Goal: Task Accomplishment & Management: Manage account settings

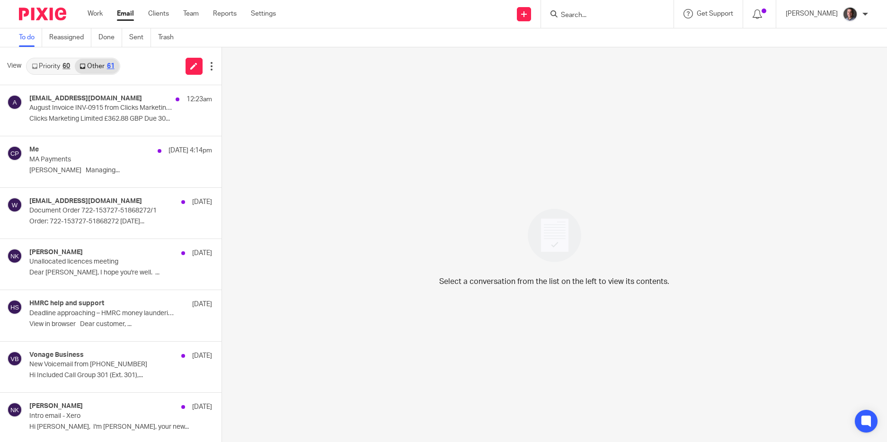
click at [594, 16] on input "Search" at bounding box center [602, 15] width 85 height 9
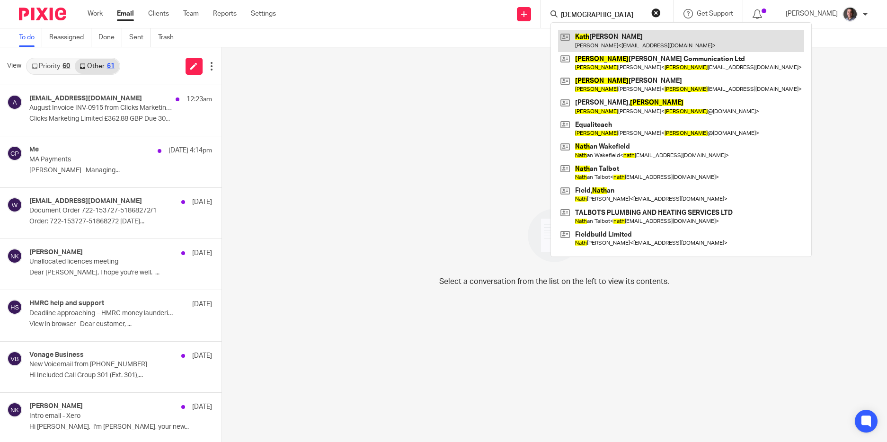
type input "kath"
click at [630, 36] on link at bounding box center [681, 41] width 246 height 22
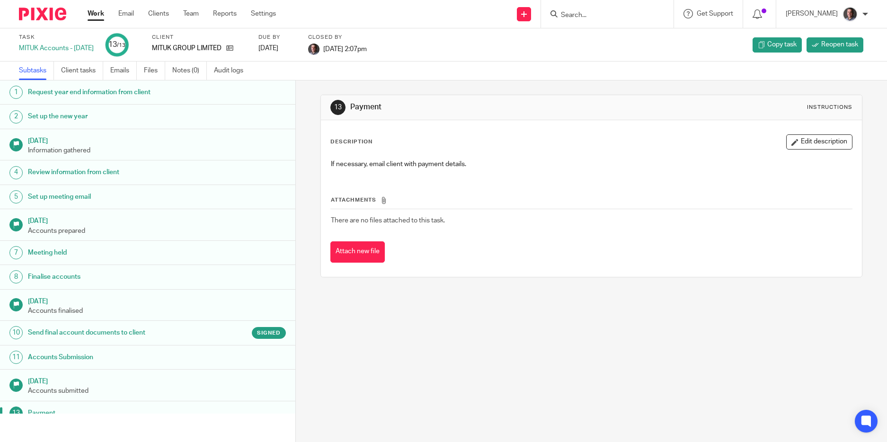
click at [611, 14] on input "Search" at bounding box center [602, 15] width 85 height 9
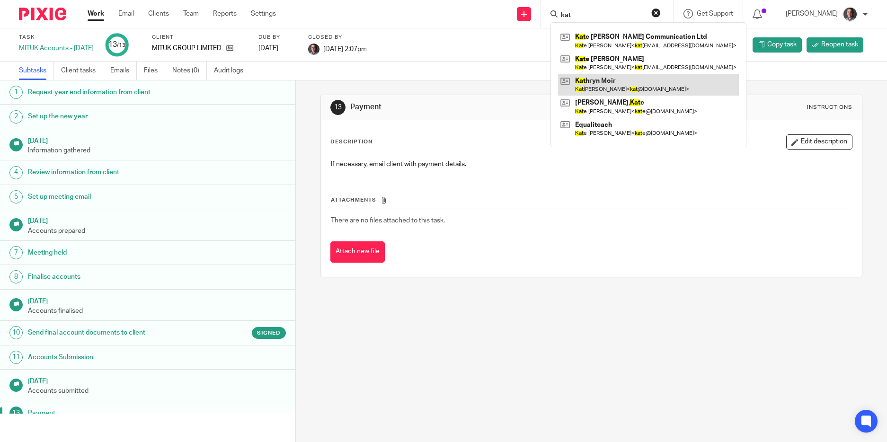
type input "kat"
click at [618, 83] on link at bounding box center [648, 85] width 181 height 22
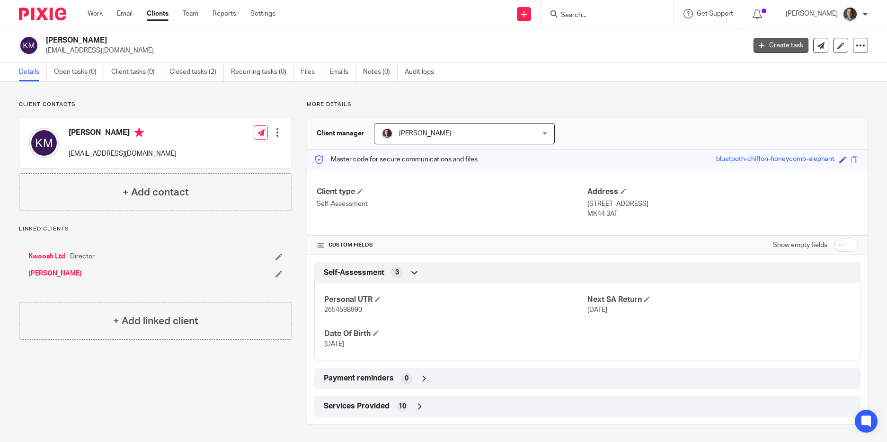
click at [771, 43] on link "Create task" at bounding box center [780, 45] width 55 height 15
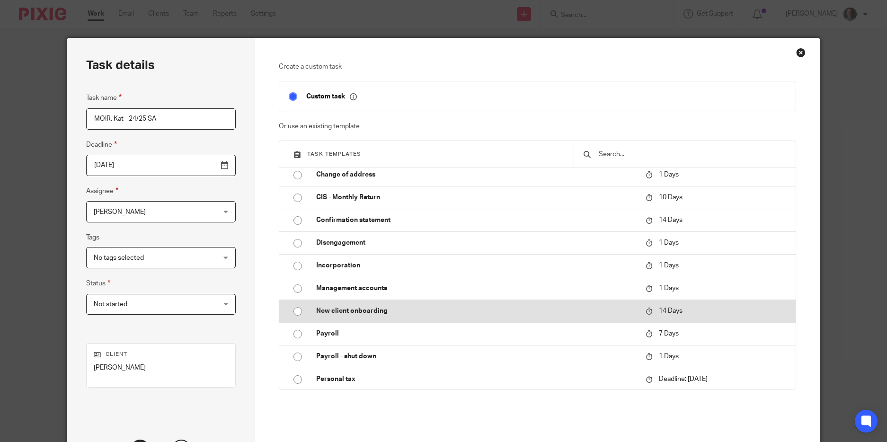
scroll to position [59, 0]
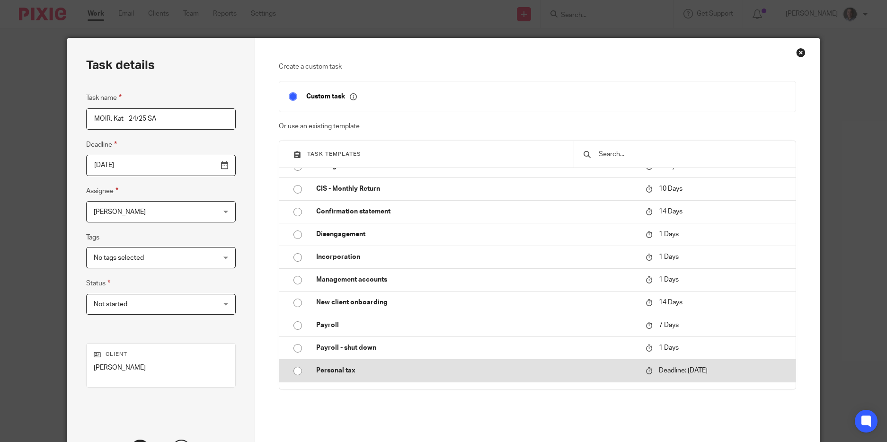
type input "MOIR, Kat - 24/25 SA"
click at [293, 372] on input "radio" at bounding box center [298, 371] width 18 height 18
type input "2026-01-31"
checkbox input "false"
radio input "false"
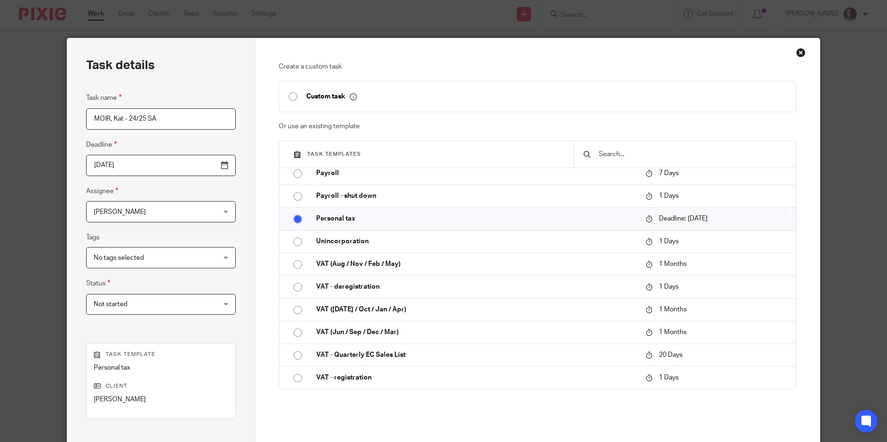
scroll to position [117, 0]
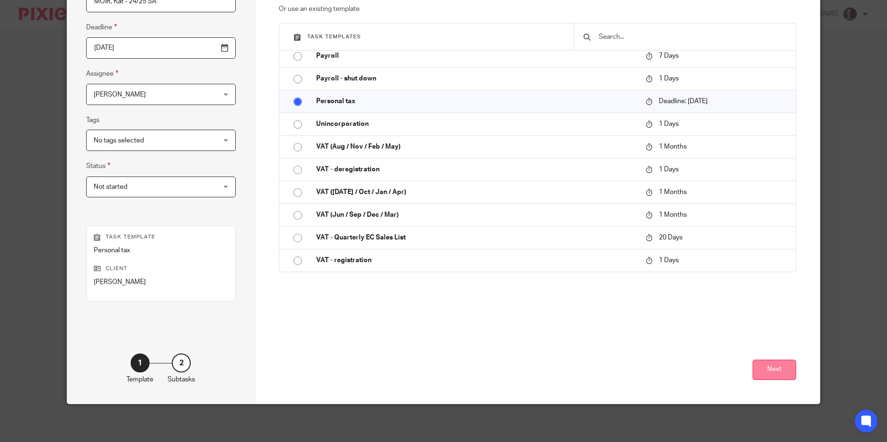
click at [775, 367] on button "Next" at bounding box center [774, 370] width 44 height 20
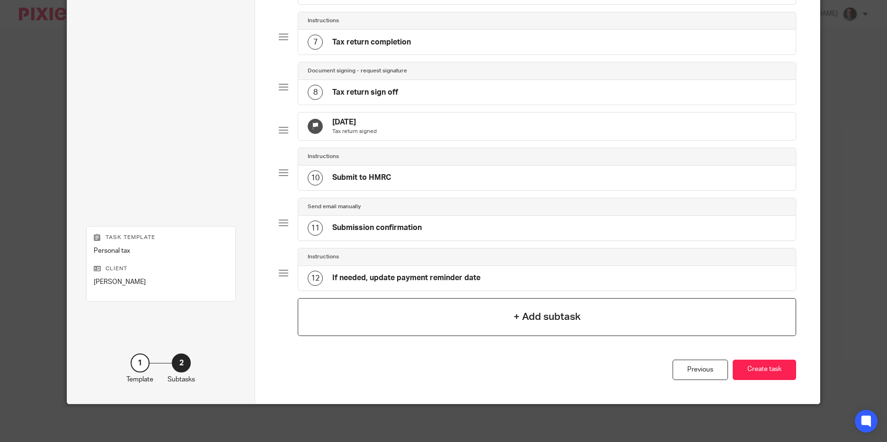
scroll to position [369, 0]
click at [748, 370] on button "Create task" at bounding box center [763, 370] width 63 height 20
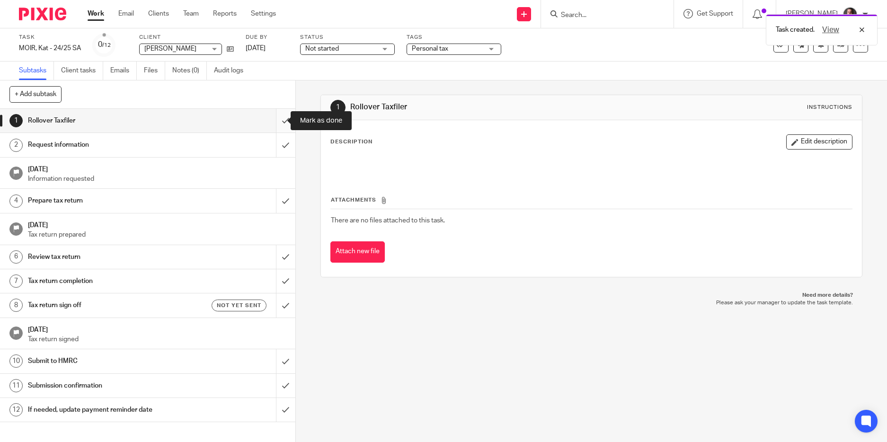
click at [274, 120] on input "submit" at bounding box center [147, 121] width 295 height 24
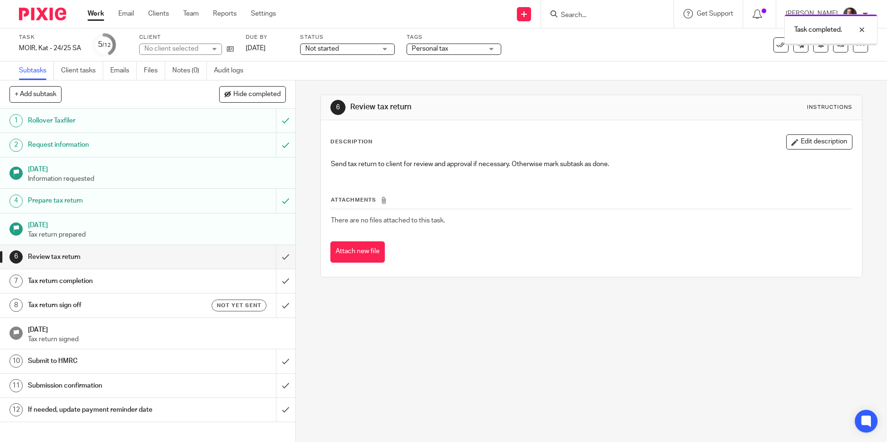
click at [274, 257] on input "submit" at bounding box center [147, 257] width 295 height 24
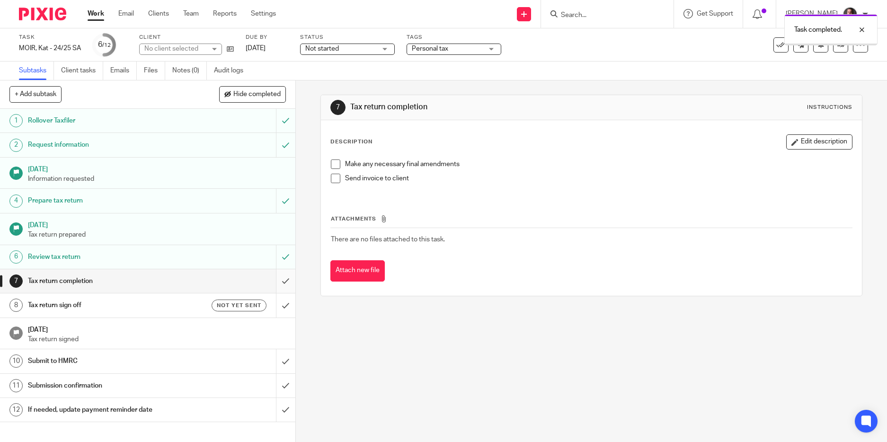
drag, startPoint x: 0, startPoint y: 0, endPoint x: 278, endPoint y: 279, distance: 393.8
click at [278, 279] on input "submit" at bounding box center [147, 281] width 295 height 24
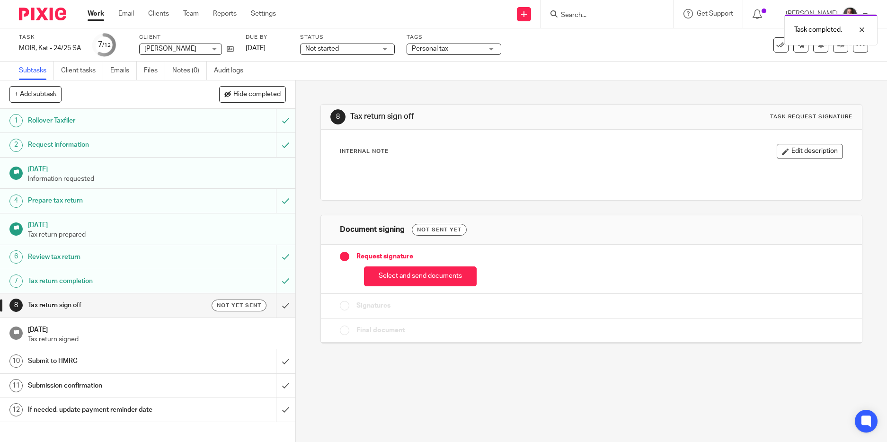
click at [187, 302] on div "Not yet sent" at bounding box center [226, 306] width 79 height 12
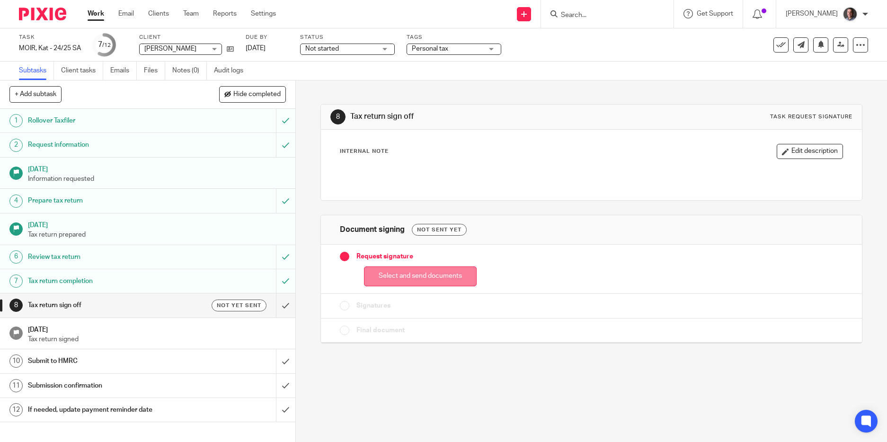
click at [414, 275] on button "Select and send documents" at bounding box center [420, 276] width 113 height 20
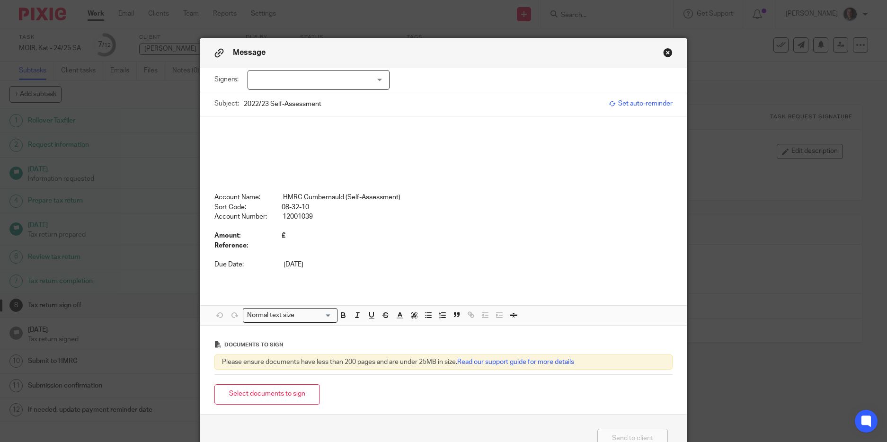
click at [317, 84] on div at bounding box center [318, 80] width 142 height 20
click at [315, 97] on li "[PERSON_NAME]" at bounding box center [314, 99] width 141 height 19
checkbox input "true"
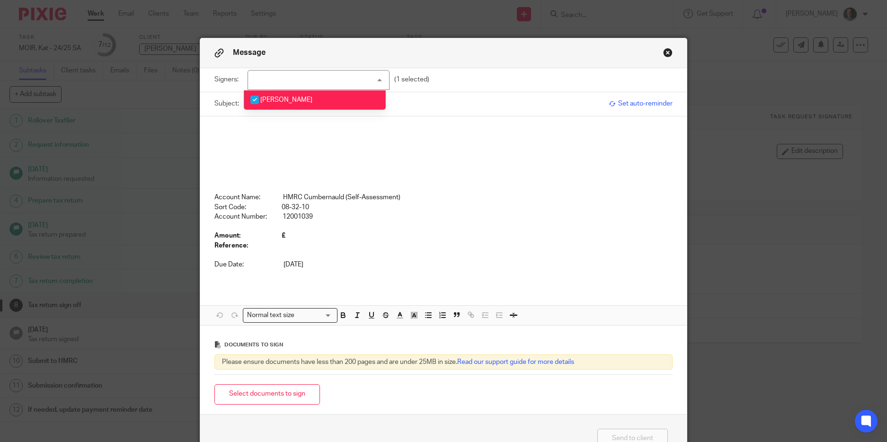
click at [296, 149] on p at bounding box center [443, 159] width 458 height 67
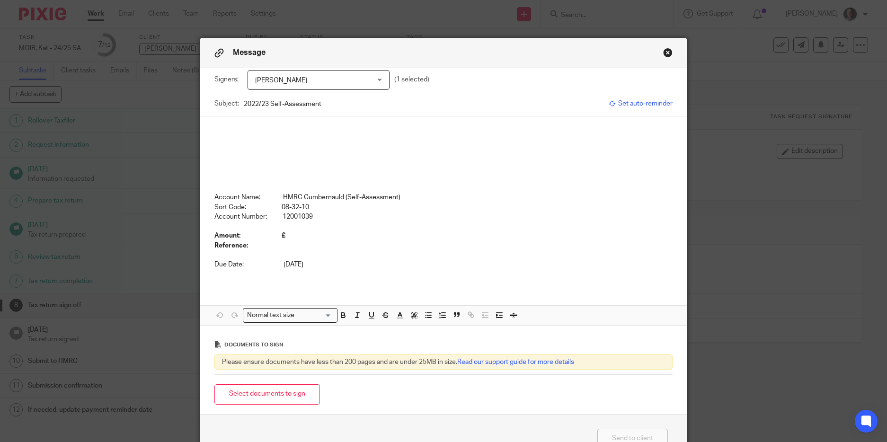
click at [251, 104] on input "2022/23 Self-Assessment" at bounding box center [424, 103] width 361 height 21
type input "2024/25 Self-Assessment"
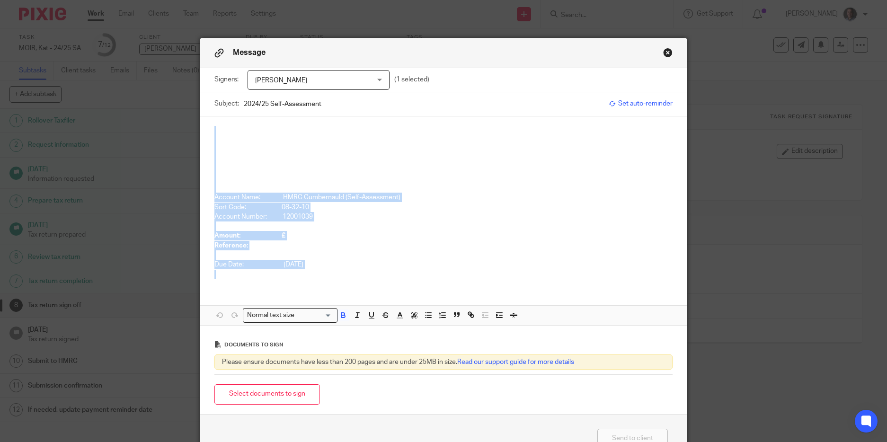
drag, startPoint x: 380, startPoint y: 267, endPoint x: 256, endPoint y: 112, distance: 199.3
click at [256, 112] on form "Signers: Kat Moir Kat Moir (1 selected) Subject: 2024/25 Self-Assessment Set au…" at bounding box center [443, 241] width 487 height 346
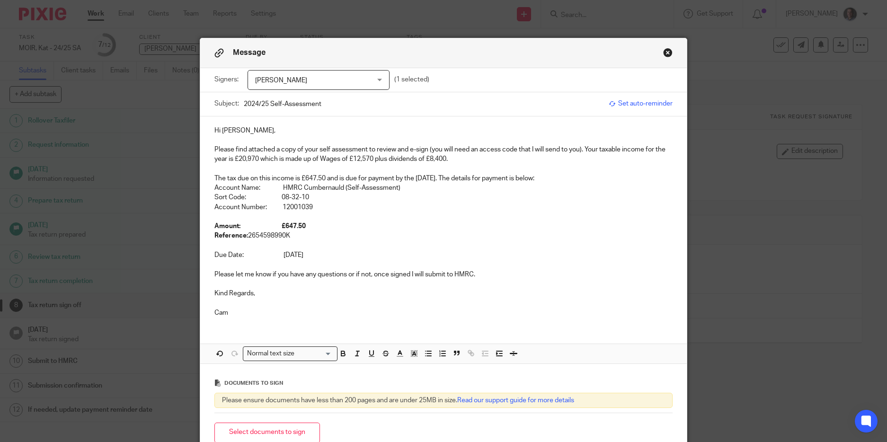
click at [236, 160] on p "Please find attached a copy of your self assessment to review and e-sign (you w…" at bounding box center [443, 154] width 458 height 19
click at [303, 180] on p "The tax due on this income is £647.50 and is due for payment by the 31st Januar…" at bounding box center [443, 178] width 458 height 9
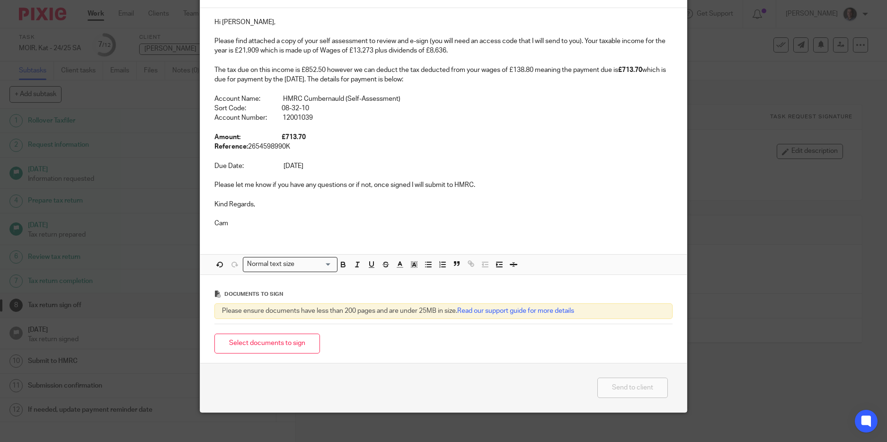
scroll to position [117, 0]
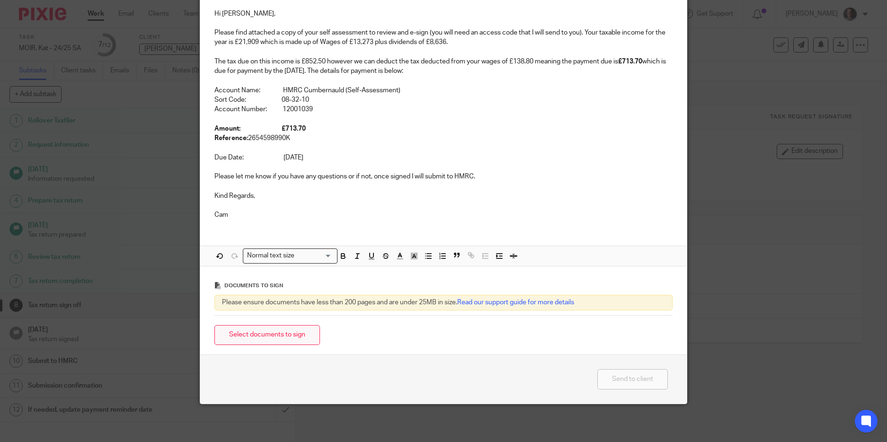
click at [264, 331] on button "Select documents to sign" at bounding box center [267, 335] width 106 height 20
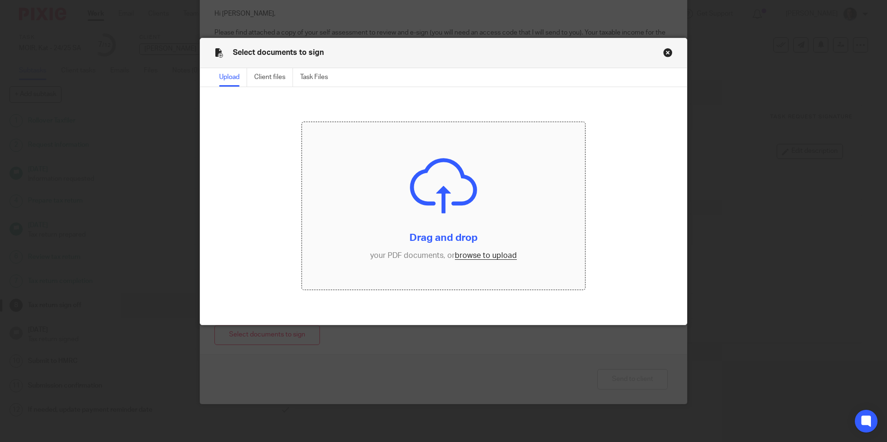
click at [490, 253] on input "file" at bounding box center [443, 205] width 283 height 167
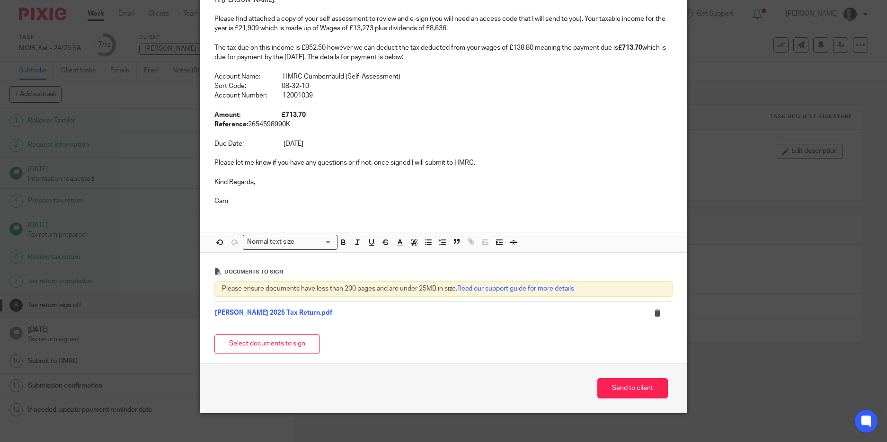
scroll to position [140, 0]
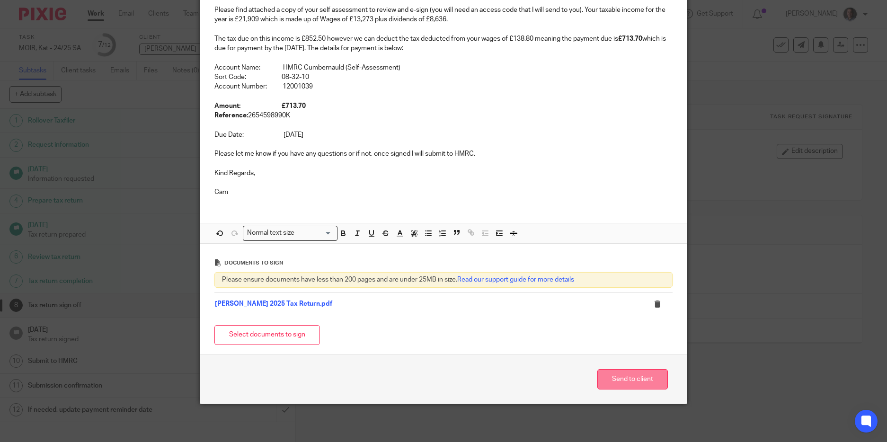
click at [631, 380] on button "Send to client" at bounding box center [632, 379] width 70 height 20
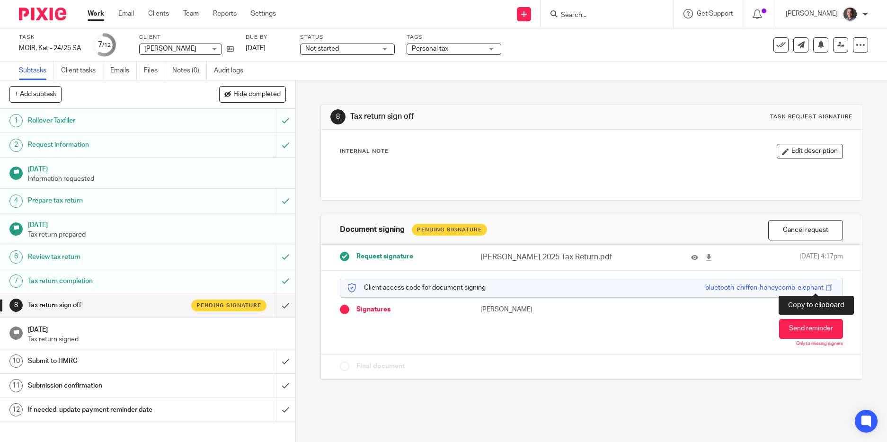
click at [826, 286] on span at bounding box center [829, 287] width 7 height 7
click at [601, 14] on input "Search" at bounding box center [602, 15] width 85 height 9
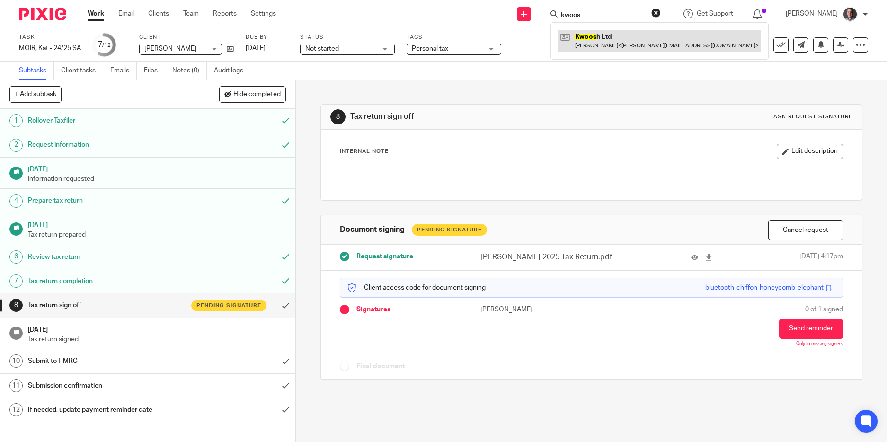
type input "kwoos"
click at [603, 42] on link at bounding box center [659, 41] width 203 height 22
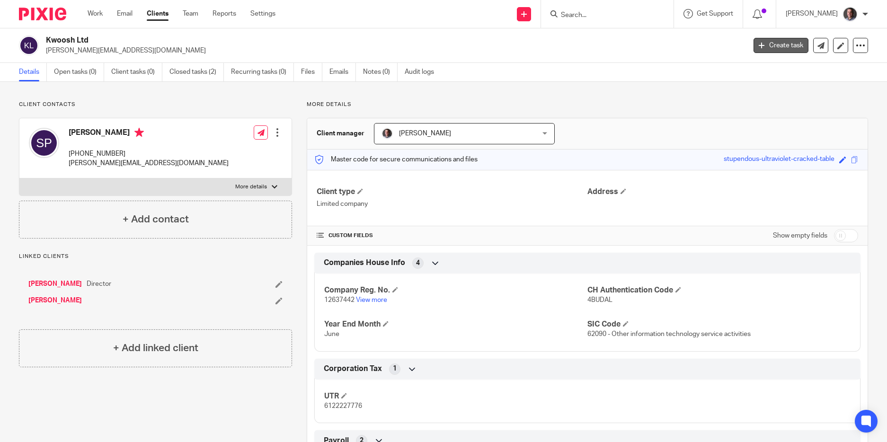
click at [773, 42] on link "Create task" at bounding box center [780, 45] width 55 height 15
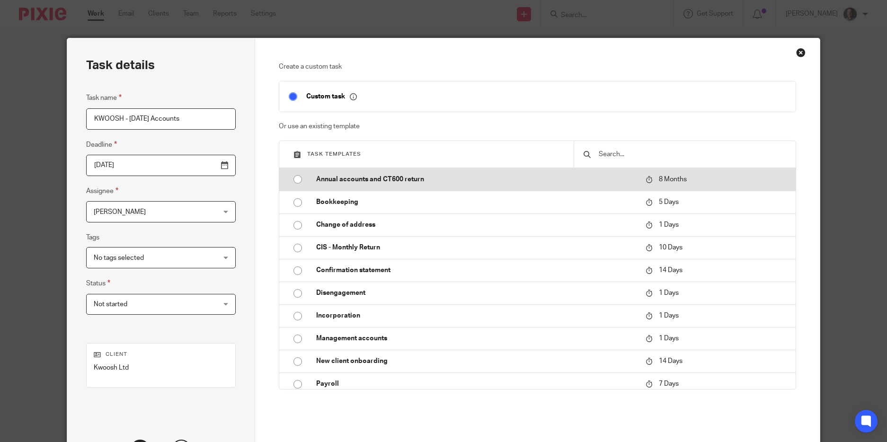
type input "KWOOSH - [DATE] Accounts"
click at [294, 181] on input "radio" at bounding box center [298, 179] width 18 height 18
type input "[DATE]"
checkbox input "false"
radio input "false"
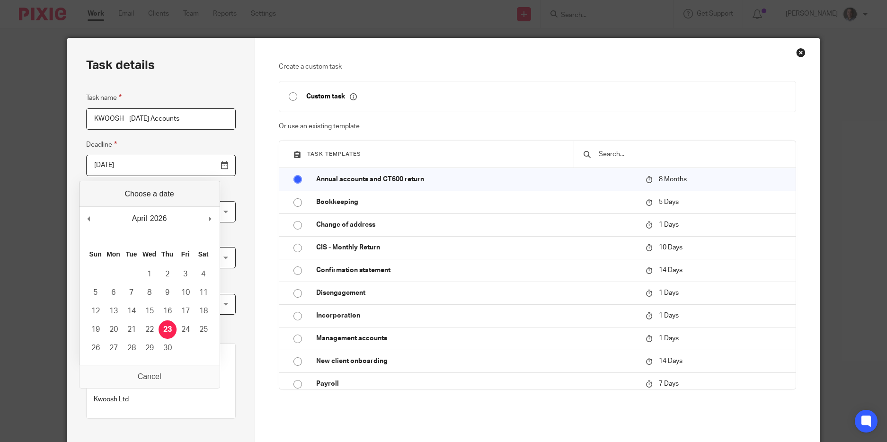
click at [139, 163] on input "[DATE]" at bounding box center [161, 165] width 150 height 21
type input "[DATE]"
drag, startPoint x: 132, startPoint y: 346, endPoint x: 136, endPoint y: 343, distance: 5.4
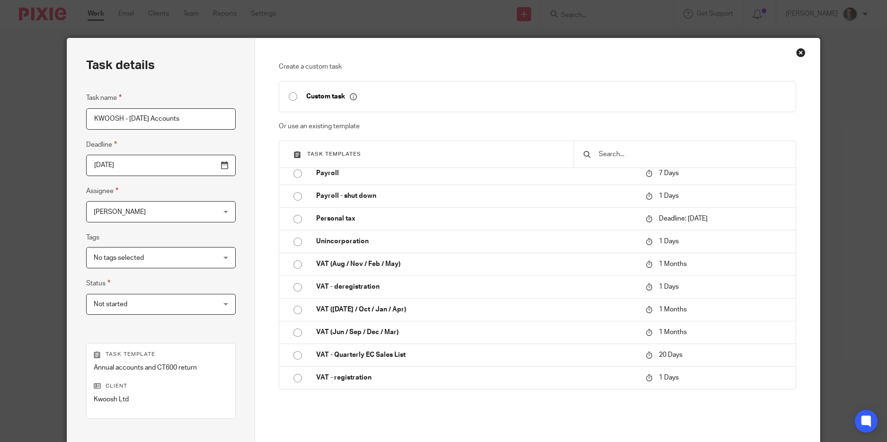
scroll to position [117, 0]
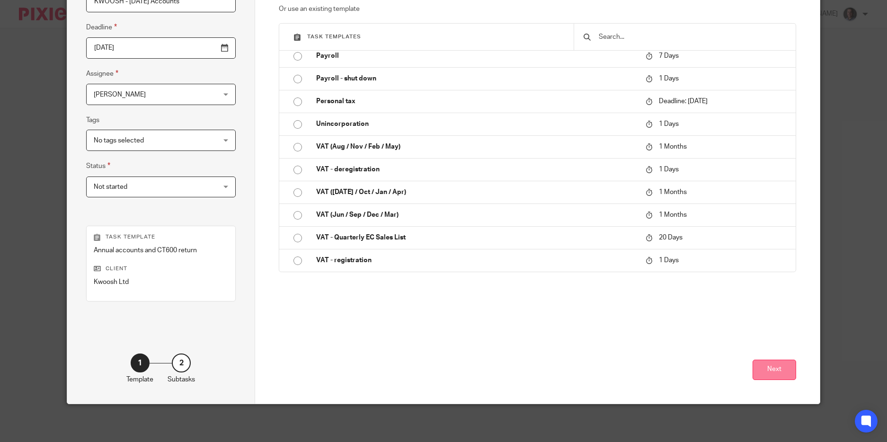
click at [764, 362] on button "Next" at bounding box center [774, 370] width 44 height 20
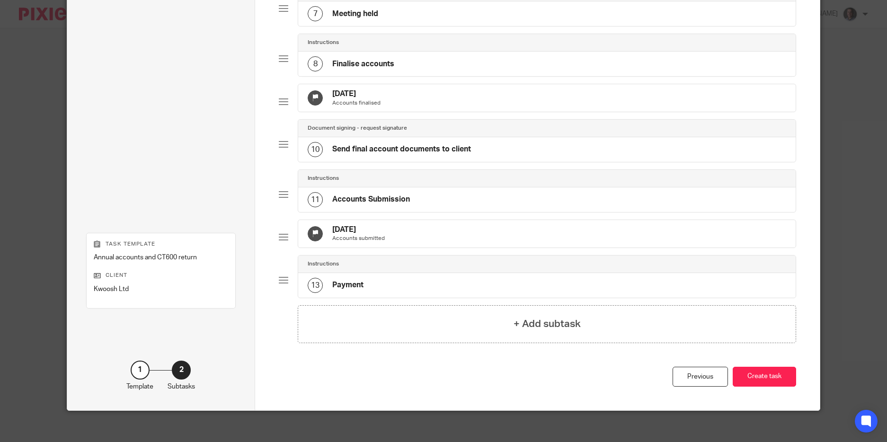
scroll to position [411, 0]
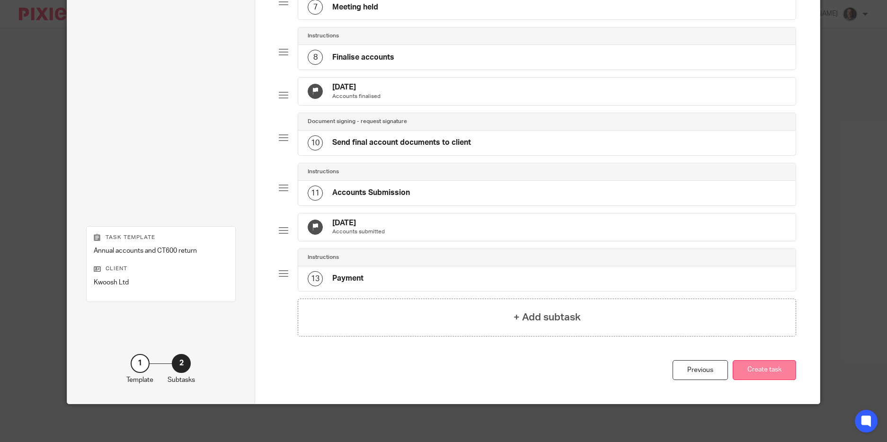
click at [755, 378] on button "Create task" at bounding box center [763, 370] width 63 height 20
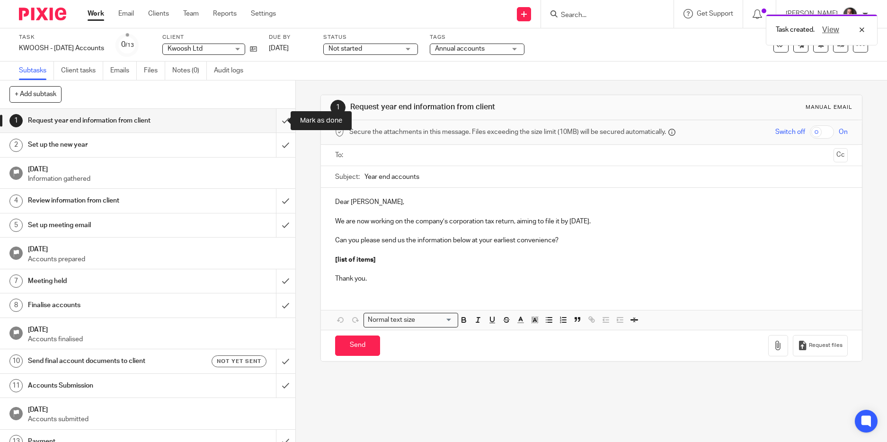
click at [275, 119] on input "submit" at bounding box center [147, 121] width 295 height 24
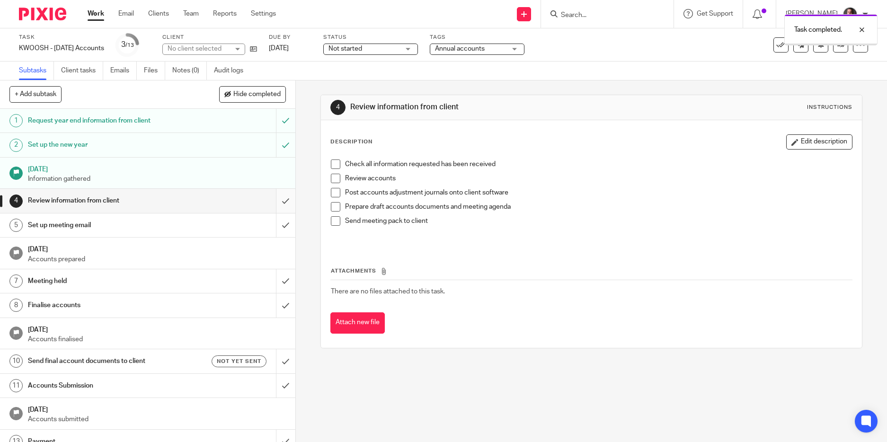
drag, startPoint x: 0, startPoint y: 0, endPoint x: 273, endPoint y: 197, distance: 336.9
click at [273, 197] on input "submit" at bounding box center [147, 201] width 295 height 24
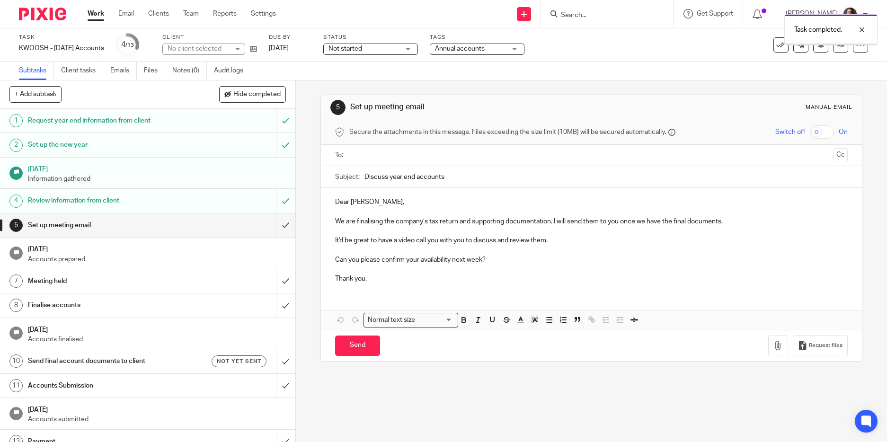
click at [276, 226] on input "submit" at bounding box center [147, 225] width 295 height 24
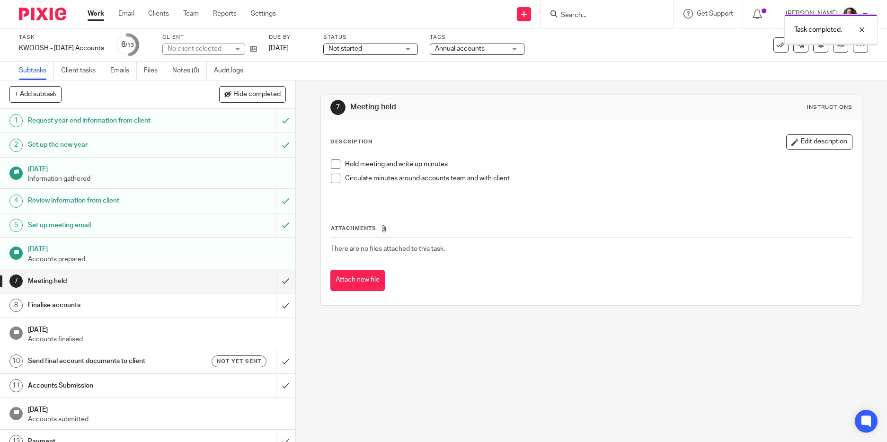
click at [276, 283] on input "submit" at bounding box center [147, 281] width 295 height 24
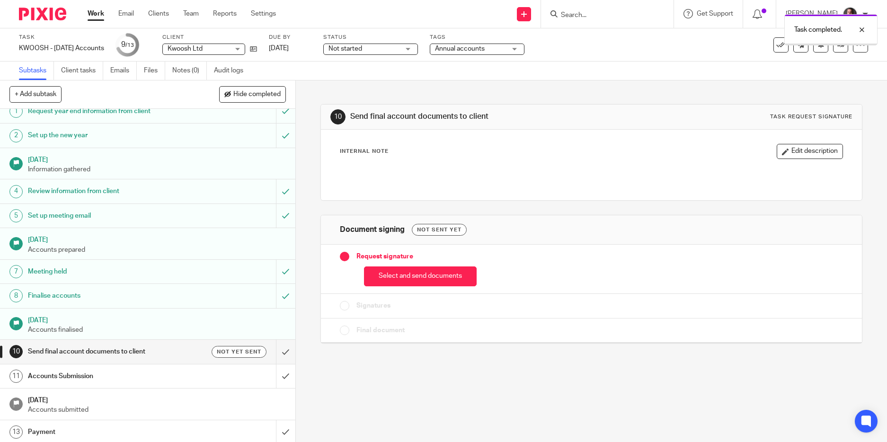
scroll to position [12, 0]
click at [173, 352] on h1 "Send final account documents to client" at bounding box center [107, 349] width 159 height 14
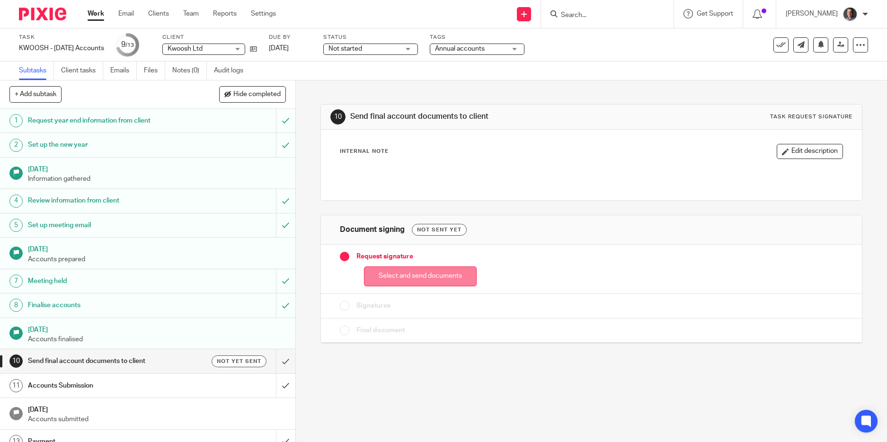
click at [426, 282] on button "Select and send documents" at bounding box center [420, 276] width 113 height 20
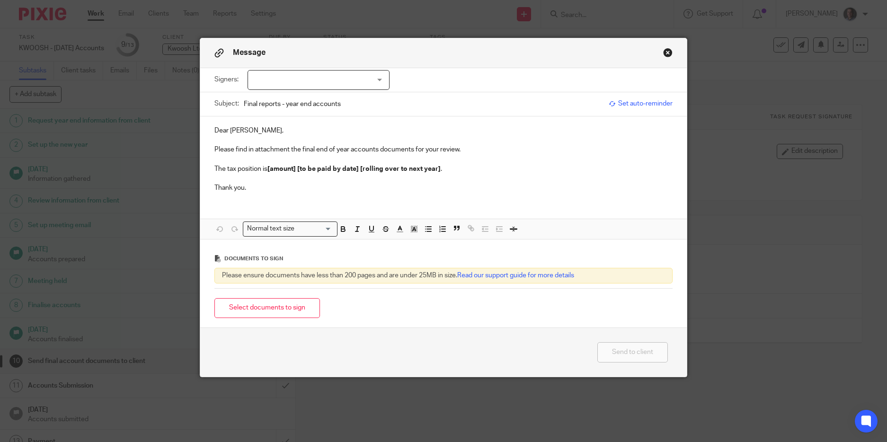
click at [279, 81] on div at bounding box center [318, 80] width 142 height 20
click at [280, 97] on span "[PERSON_NAME]" at bounding box center [286, 100] width 52 height 7
checkbox input "true"
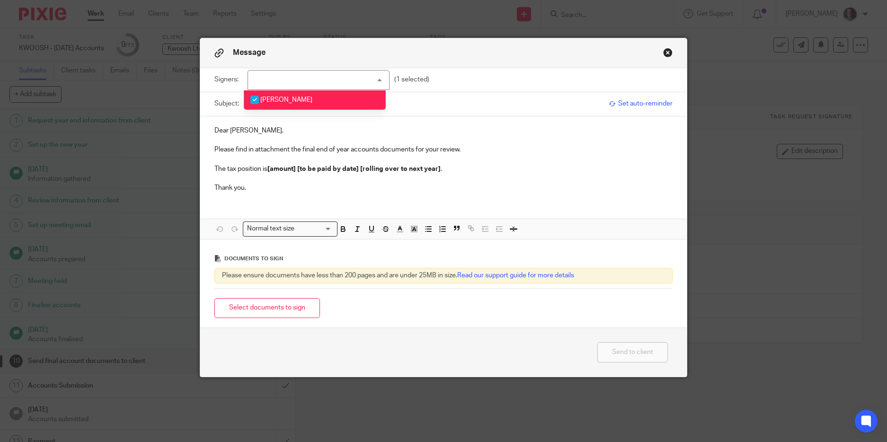
click at [277, 137] on p at bounding box center [443, 139] width 458 height 9
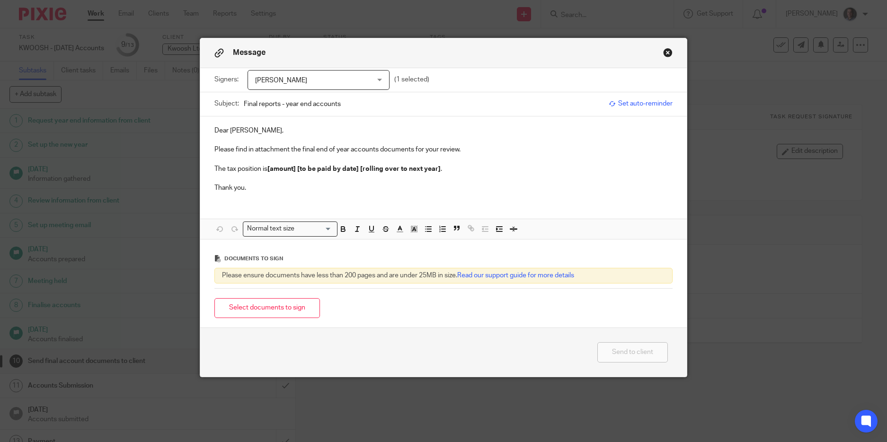
drag, startPoint x: 346, startPoint y: 112, endPoint x: 228, endPoint y: 100, distance: 118.9
click at [229, 101] on div "Subject: Final reports - year end accounts" at bounding box center [409, 104] width 390 height 24
type input "Kwoosh Accounts for the year ended [DATE]"
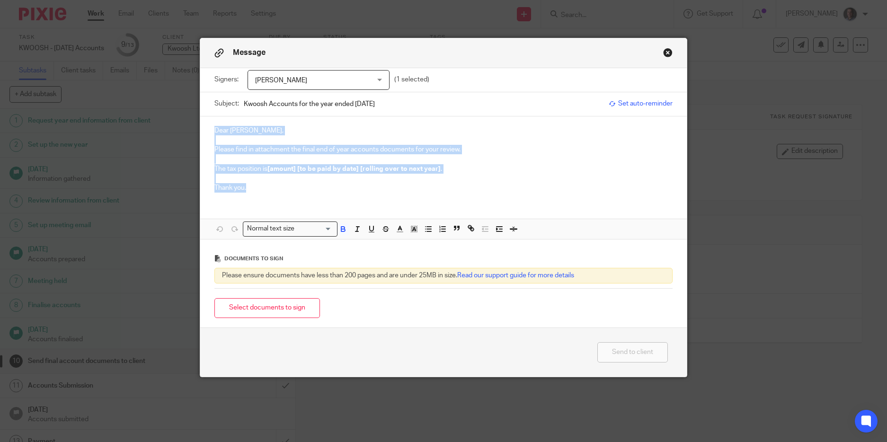
drag, startPoint x: 257, startPoint y: 183, endPoint x: 202, endPoint y: 104, distance: 96.5
click at [202, 105] on form "Signers: Shaun Prince Shaun Prince (1 selected) Subject: Kwoosh Accounts for th…" at bounding box center [443, 198] width 487 height 260
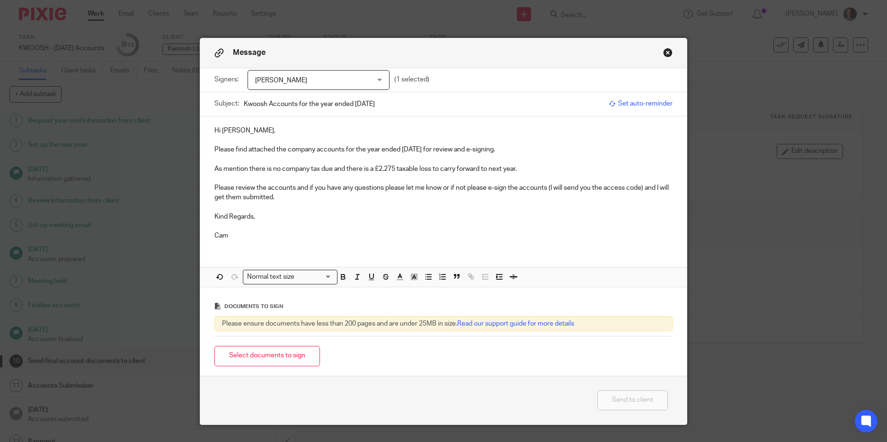
click at [443, 149] on p "Please find attached the company accounts for the year ended 30th June 2024 for…" at bounding box center [443, 149] width 458 height 9
drag, startPoint x: 522, startPoint y: 171, endPoint x: 205, endPoint y: 172, distance: 316.5
click at [207, 172] on div "Hi Shaun, Please find attached the company accounts for the year ended 30th Jun…" at bounding box center [443, 182] width 487 height 132
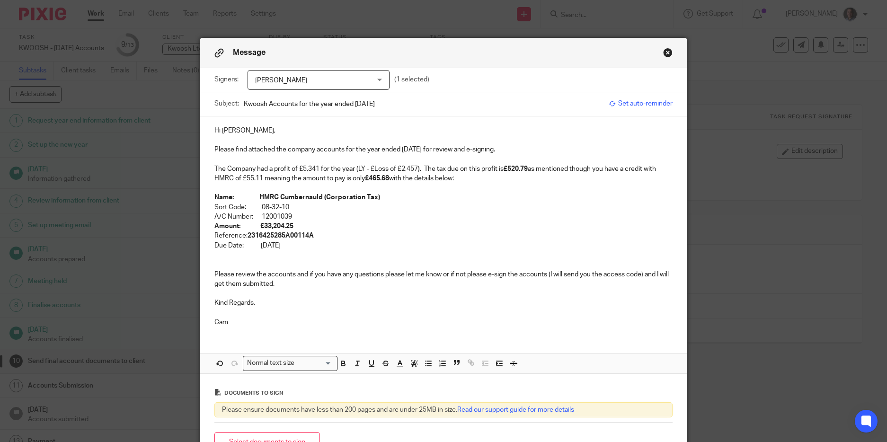
click at [300, 221] on p "Amount: £33,204.25" at bounding box center [443, 225] width 458 height 9
click at [298, 226] on p "Amount: £33,204.25" at bounding box center [443, 225] width 458 height 9
drag, startPoint x: 257, startPoint y: 237, endPoint x: 324, endPoint y: 236, distance: 66.2
click at [314, 236] on strong "2316425285A00114A" at bounding box center [280, 235] width 66 height 7
click at [329, 237] on p "Reference: 6122227776A00106A" at bounding box center [443, 235] width 458 height 9
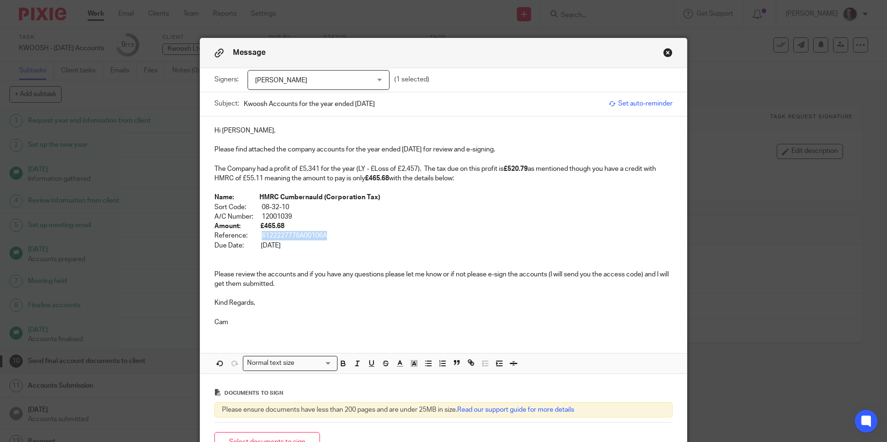
drag, startPoint x: 328, startPoint y: 237, endPoint x: 258, endPoint y: 240, distance: 70.1
click at [258, 240] on p "Reference: 6122227776A00106A" at bounding box center [443, 235] width 458 height 9
click at [317, 255] on p at bounding box center [443, 254] width 458 height 9
click at [261, 247] on p "Due Date: 31st December 2024" at bounding box center [443, 245] width 458 height 9
click at [273, 246] on p "Due Date: 31st December 2024" at bounding box center [443, 245] width 458 height 9
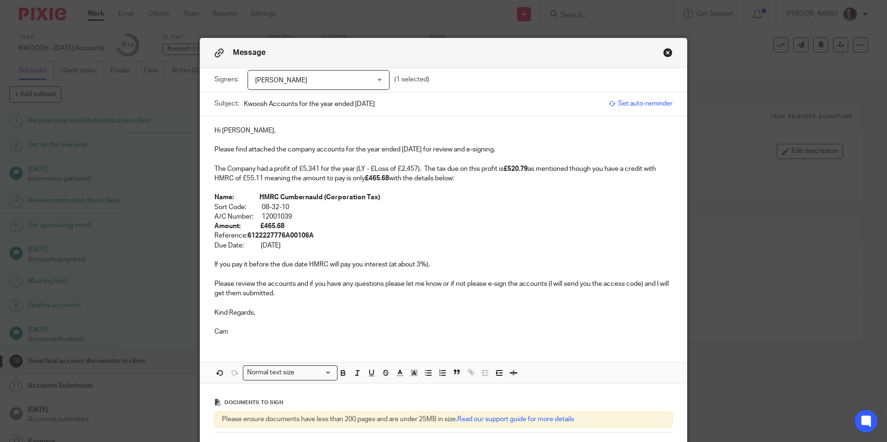
scroll to position [117, 0]
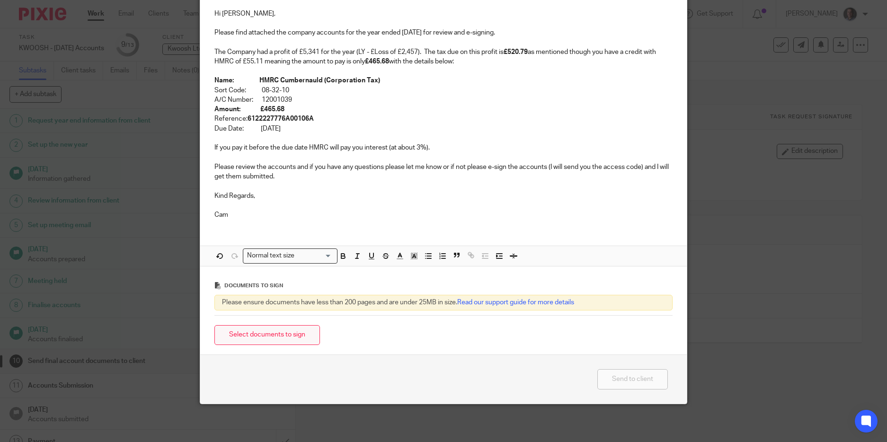
click at [281, 335] on button "Select documents to sign" at bounding box center [267, 335] width 106 height 20
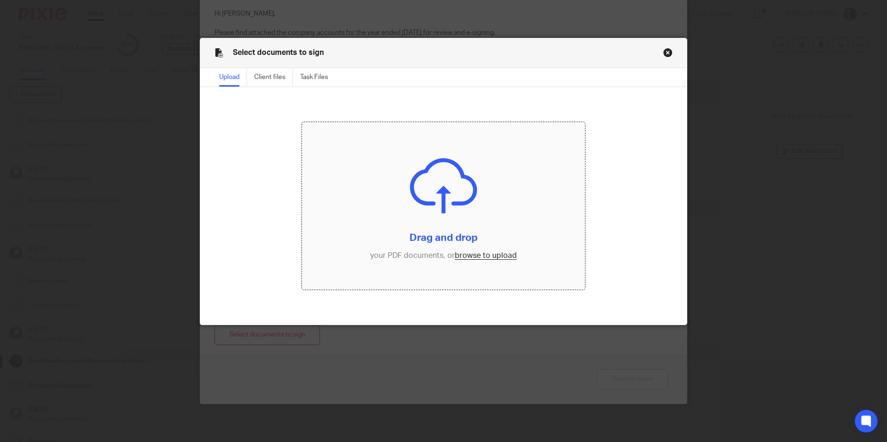
click at [479, 255] on input "file" at bounding box center [443, 205] width 283 height 167
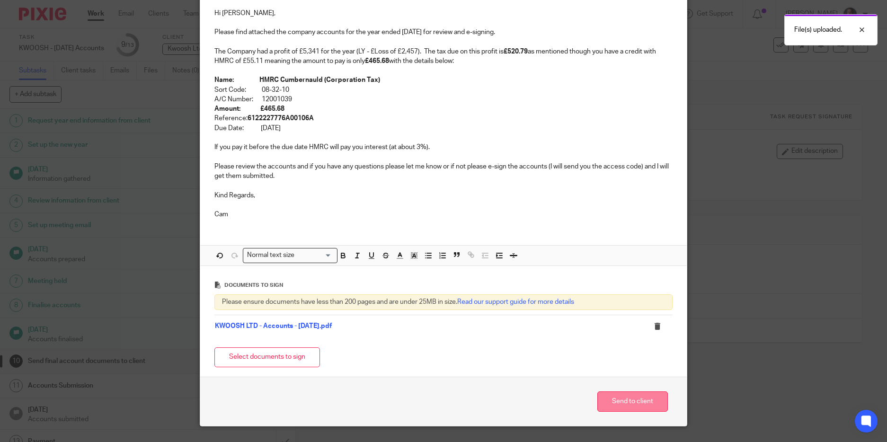
click at [623, 399] on button "Send to client" at bounding box center [632, 401] width 70 height 20
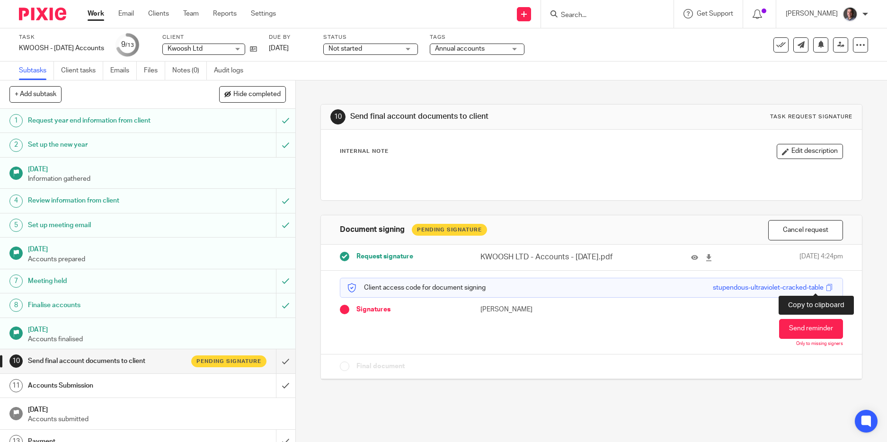
click at [826, 287] on span at bounding box center [829, 287] width 7 height 7
click at [125, 15] on link "Email" at bounding box center [126, 13] width 16 height 9
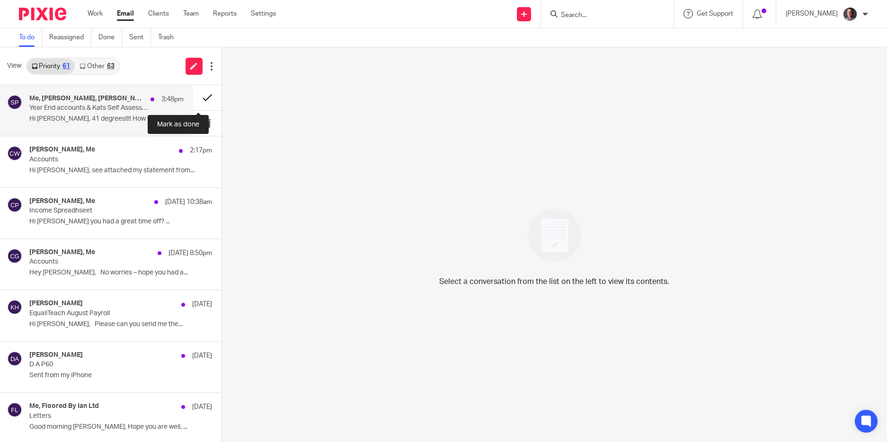
click at [198, 97] on button at bounding box center [207, 97] width 28 height 25
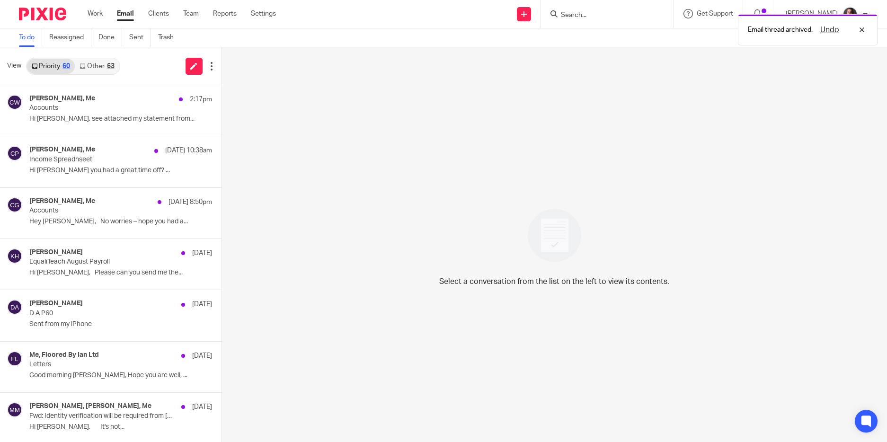
click at [103, 64] on link "Other 63" at bounding box center [97, 66] width 44 height 15
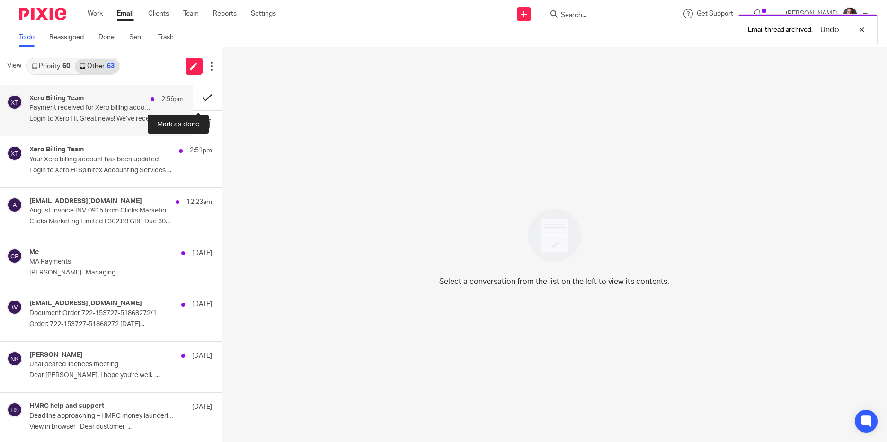
click at [199, 93] on button at bounding box center [207, 97] width 28 height 25
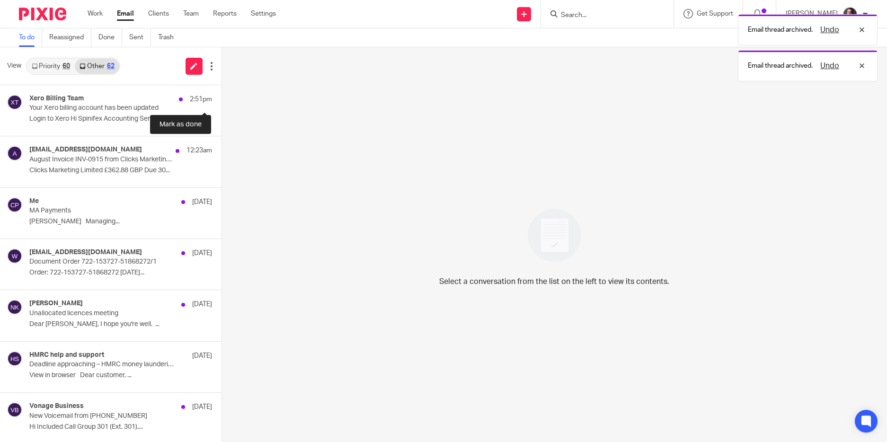
click at [221, 93] on button at bounding box center [225, 97] width 8 height 25
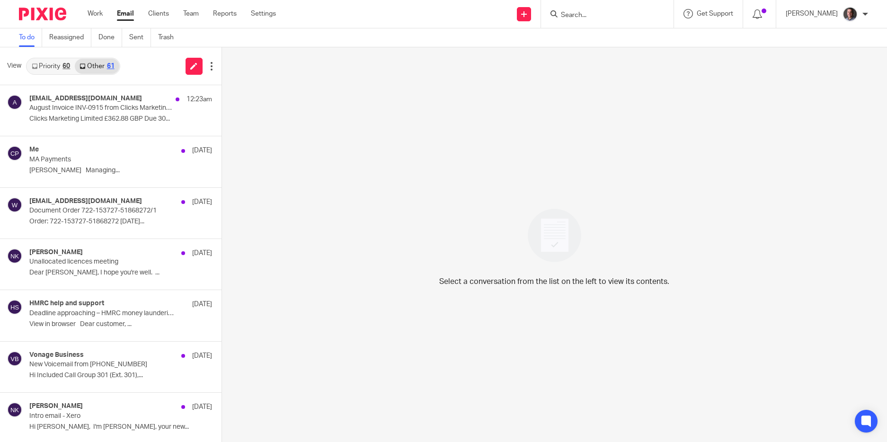
click at [123, 14] on link "Email" at bounding box center [125, 13] width 17 height 9
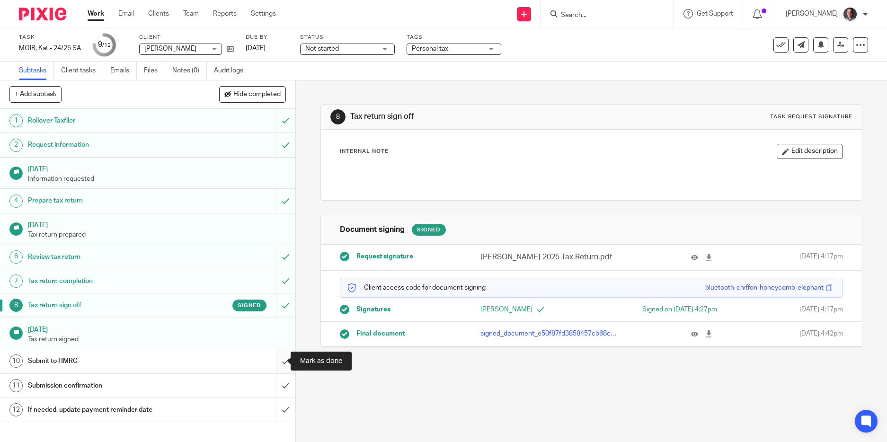
click at [275, 360] on input "submit" at bounding box center [147, 361] width 295 height 24
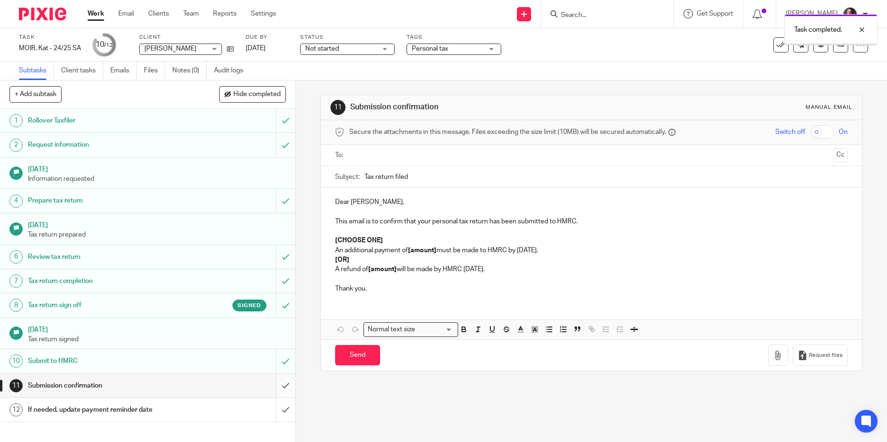
click at [278, 384] on input "submit" at bounding box center [147, 386] width 295 height 24
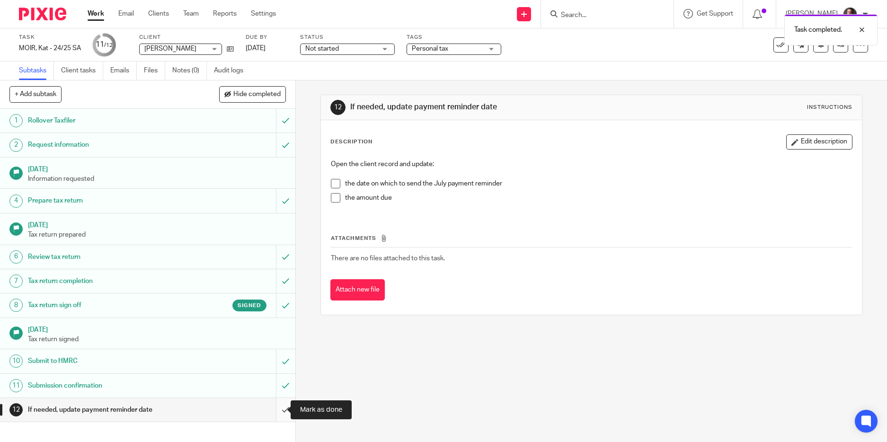
click at [277, 411] on input "submit" at bounding box center [147, 410] width 295 height 24
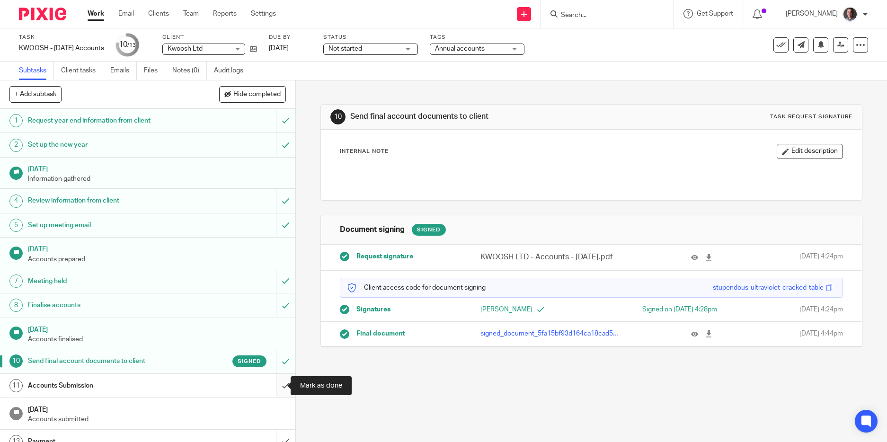
click at [277, 383] on input "submit" at bounding box center [147, 386] width 295 height 24
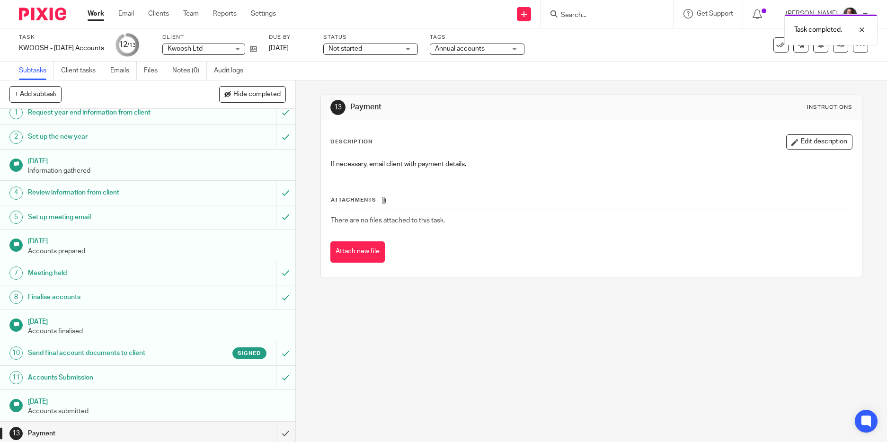
scroll to position [12, 0]
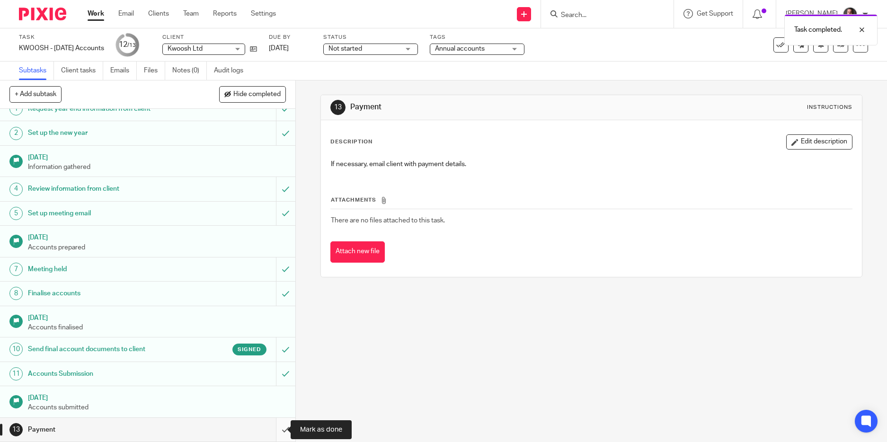
click at [275, 429] on input "submit" at bounding box center [147, 430] width 295 height 24
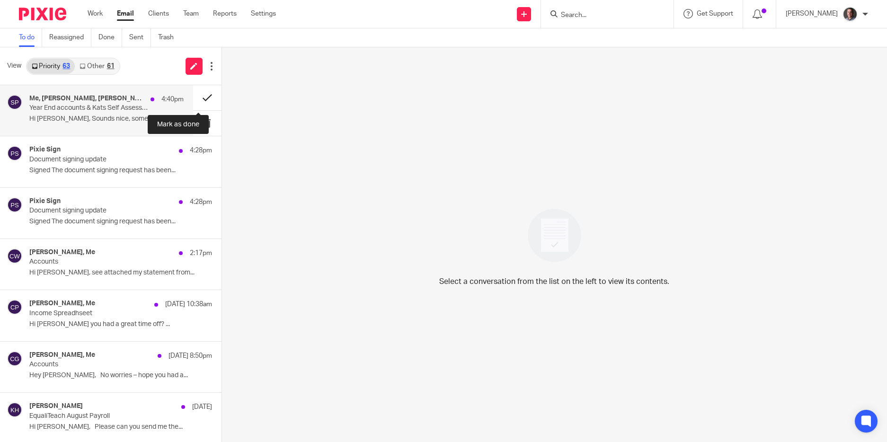
click at [197, 97] on button at bounding box center [207, 97] width 28 height 25
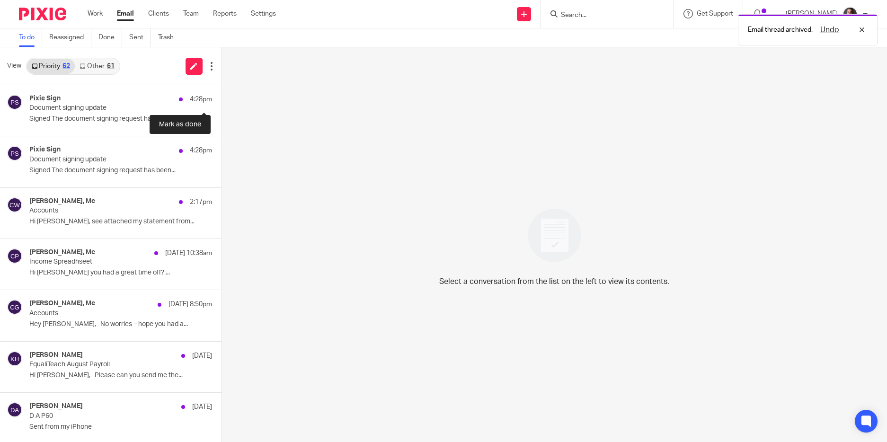
click at [221, 97] on button at bounding box center [225, 97] width 8 height 25
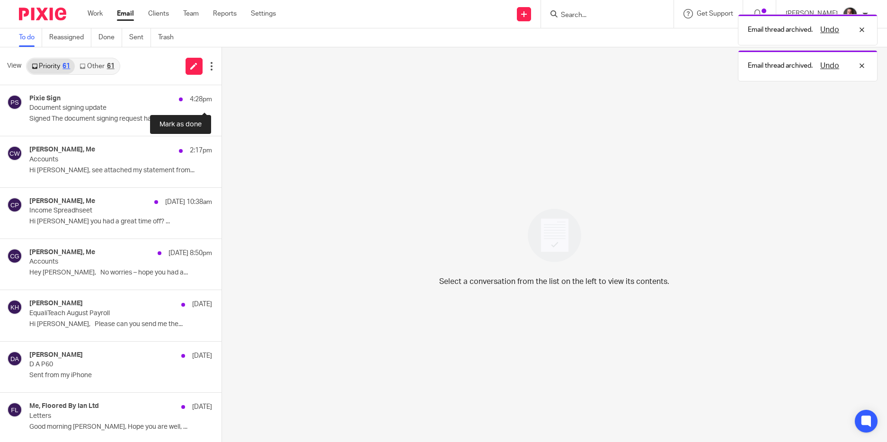
click at [221, 97] on button at bounding box center [225, 97] width 8 height 25
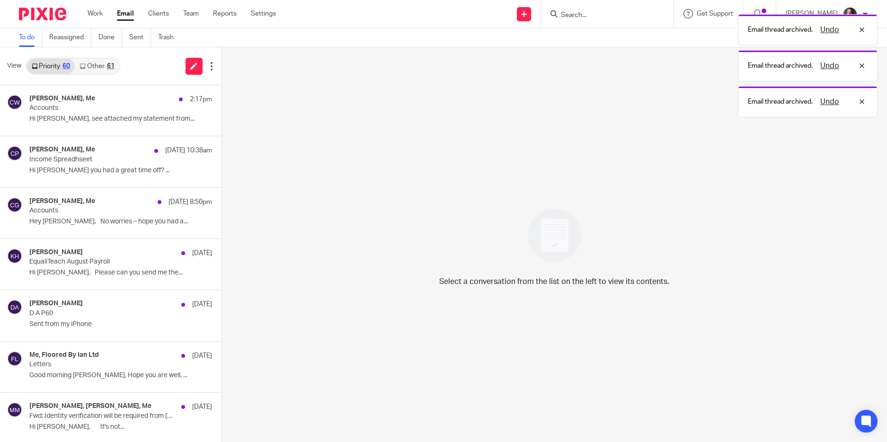
click at [102, 65] on link "Other 61" at bounding box center [97, 66] width 44 height 15
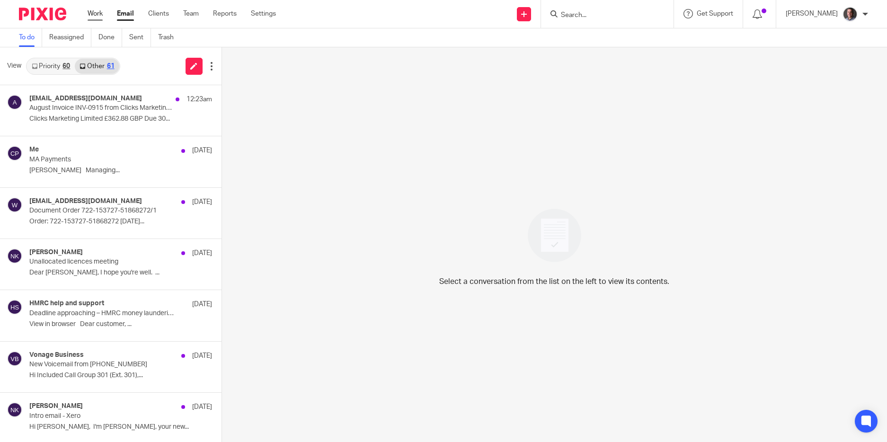
click at [97, 12] on link "Work" at bounding box center [95, 13] width 15 height 9
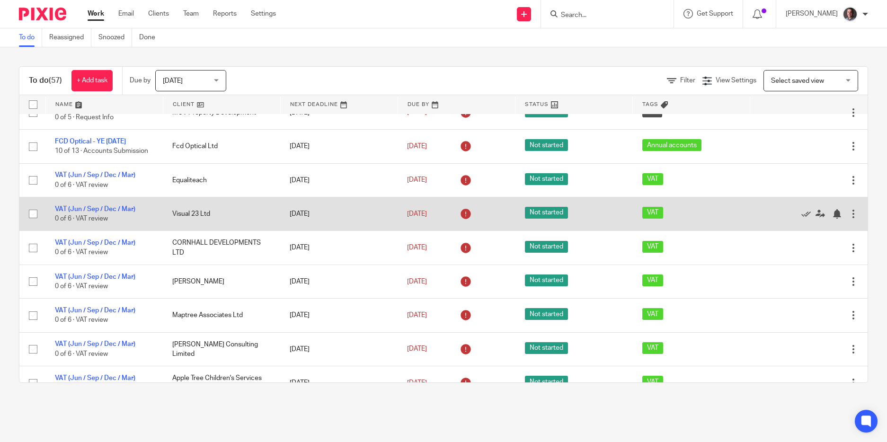
scroll to position [836, 0]
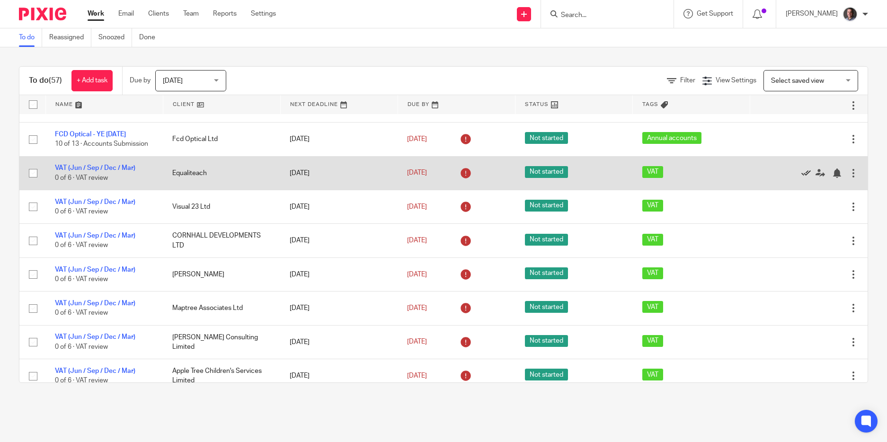
click at [801, 178] on icon at bounding box center [805, 172] width 9 height 9
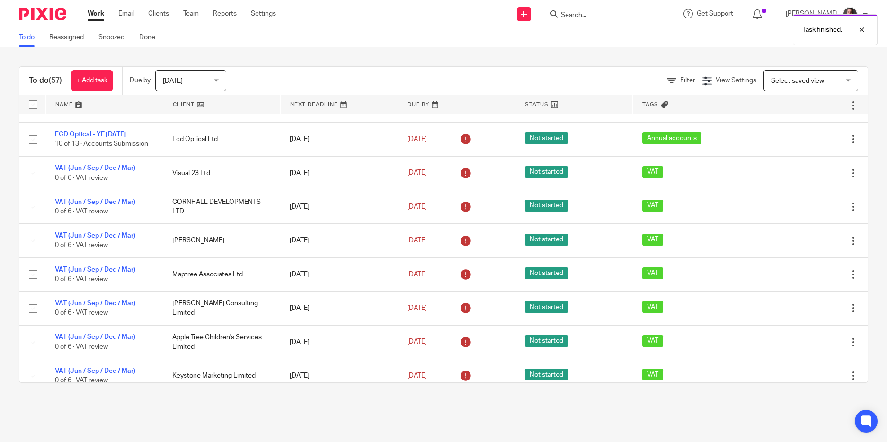
click at [801, 178] on icon at bounding box center [805, 172] width 9 height 9
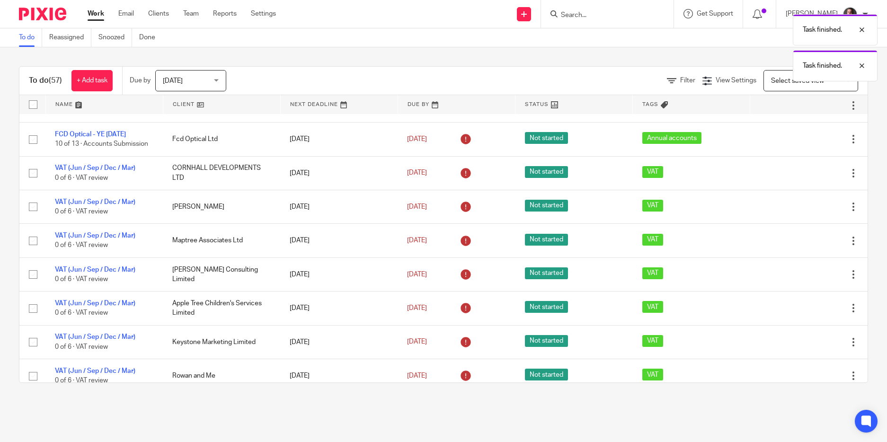
click at [801, 178] on icon at bounding box center [805, 172] width 9 height 9
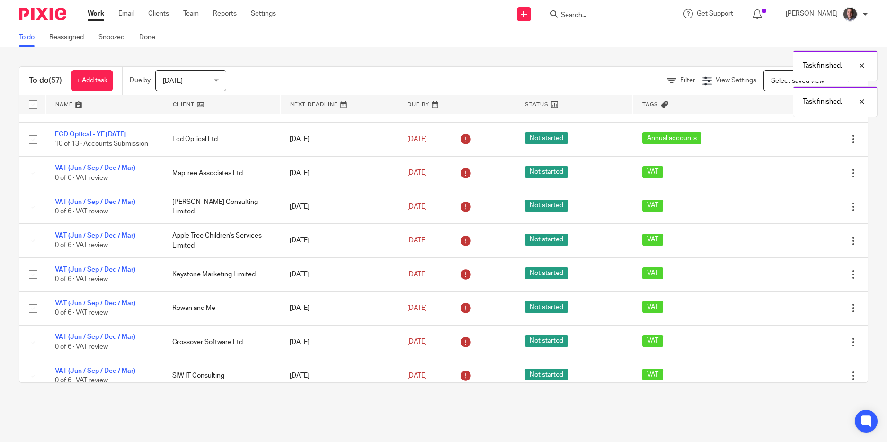
click at [801, 178] on icon at bounding box center [805, 172] width 9 height 9
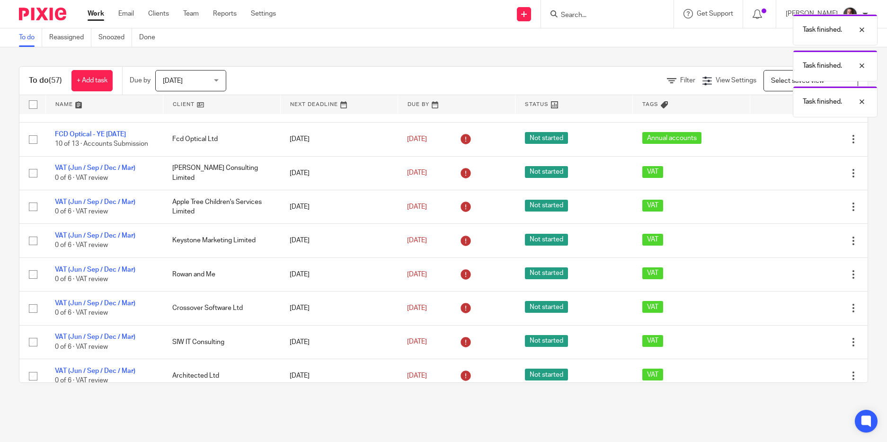
click at [801, 178] on icon at bounding box center [805, 172] width 9 height 9
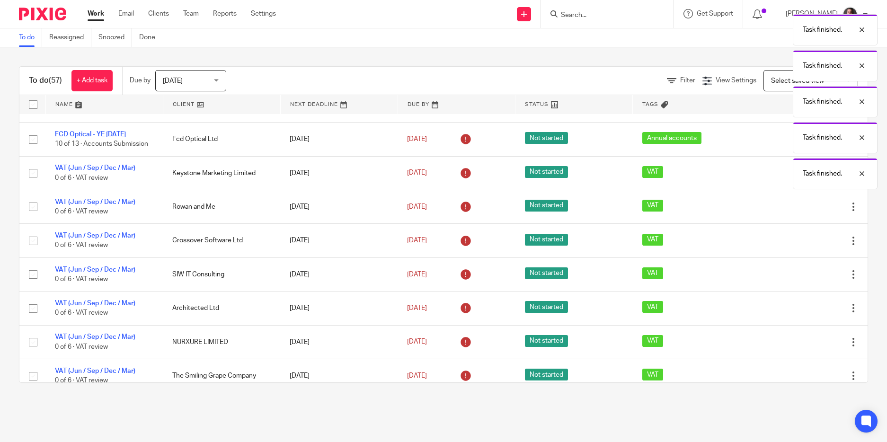
click at [801, 178] on icon at bounding box center [805, 172] width 9 height 9
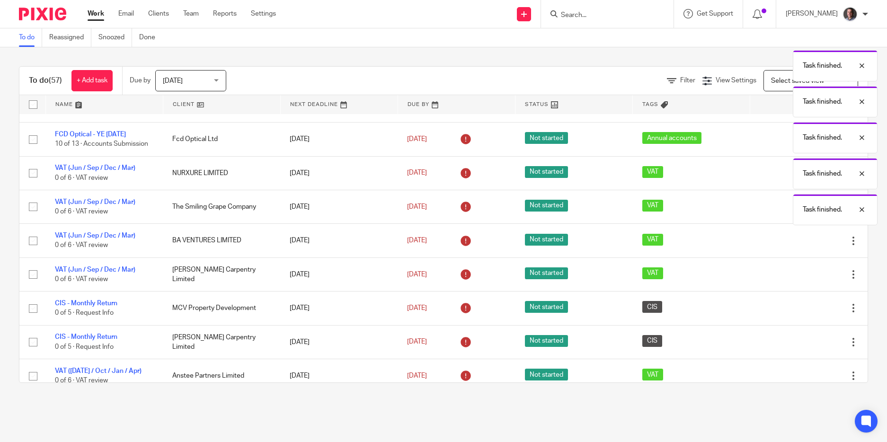
click at [801, 178] on icon at bounding box center [805, 172] width 9 height 9
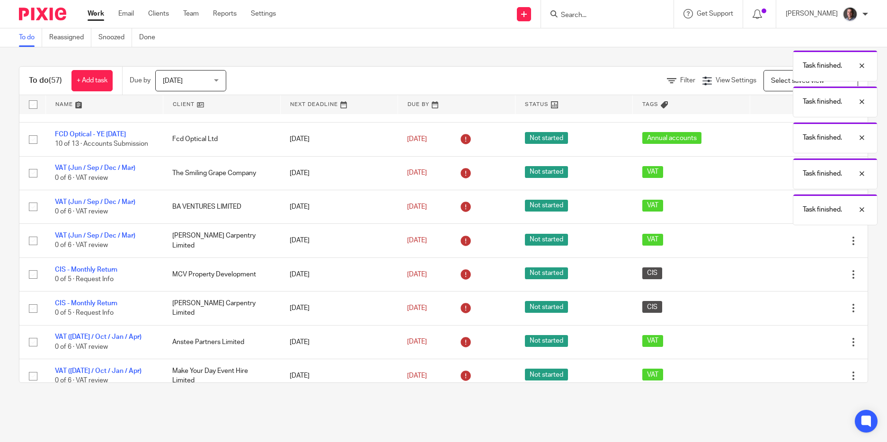
click at [801, 178] on icon at bounding box center [805, 172] width 9 height 9
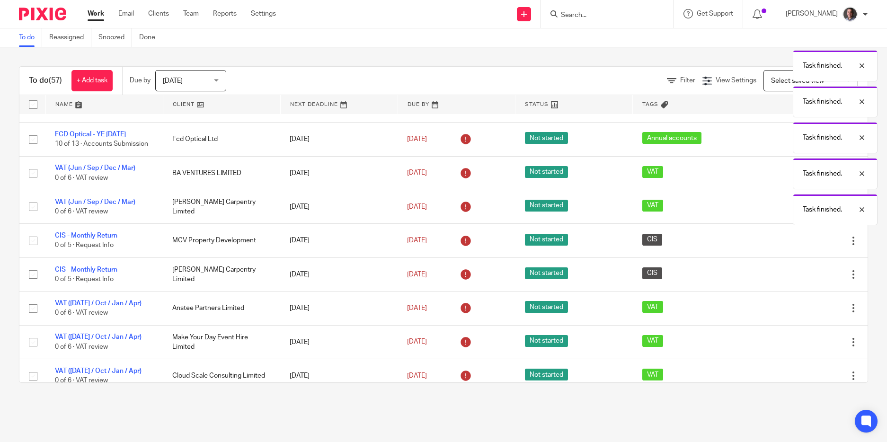
click at [801, 178] on icon at bounding box center [805, 172] width 9 height 9
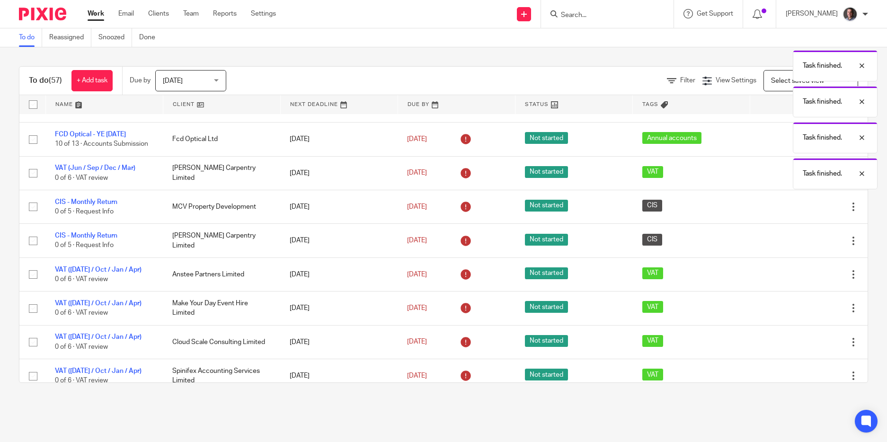
click at [801, 178] on icon at bounding box center [805, 172] width 9 height 9
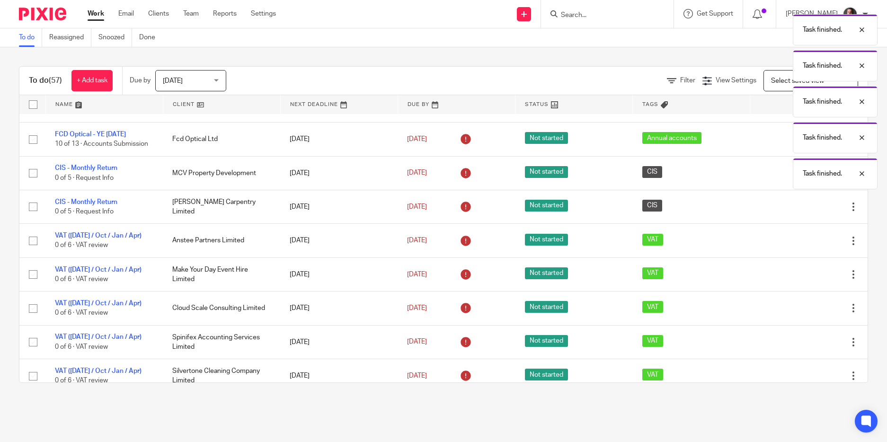
click at [801, 178] on icon at bounding box center [805, 172] width 9 height 9
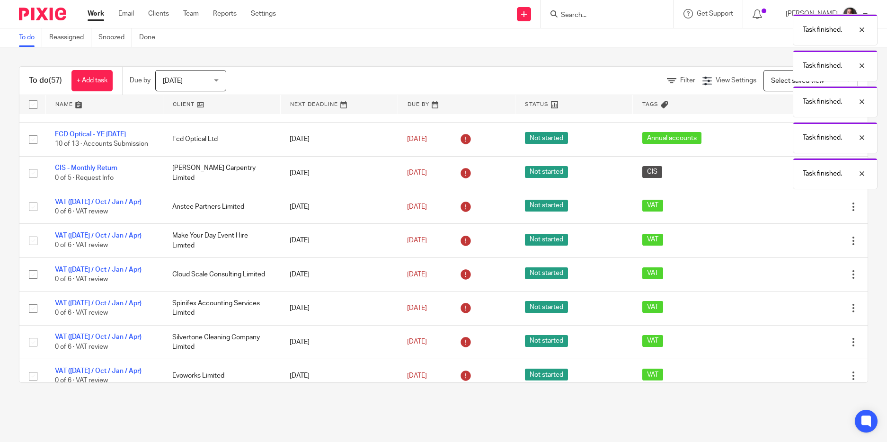
click at [801, 178] on icon at bounding box center [805, 172] width 9 height 9
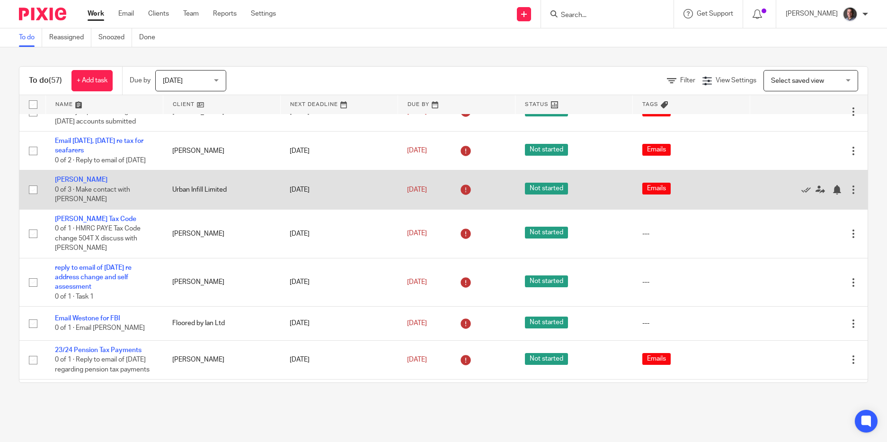
scroll to position [225, 0]
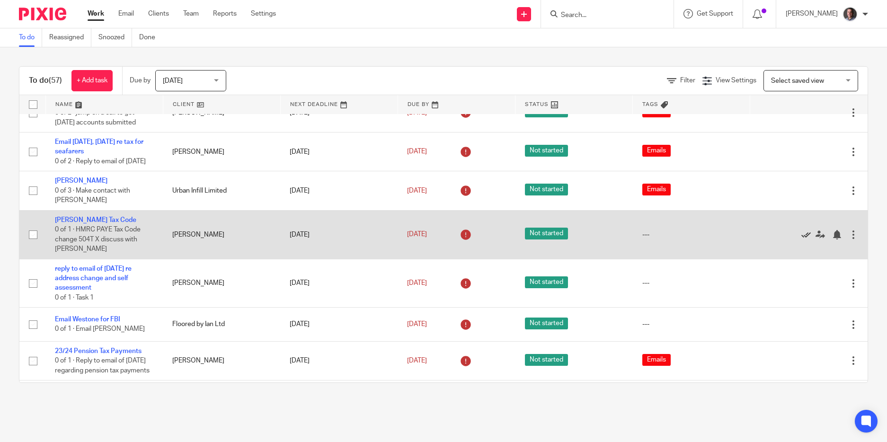
click at [801, 239] on icon at bounding box center [805, 234] width 9 height 9
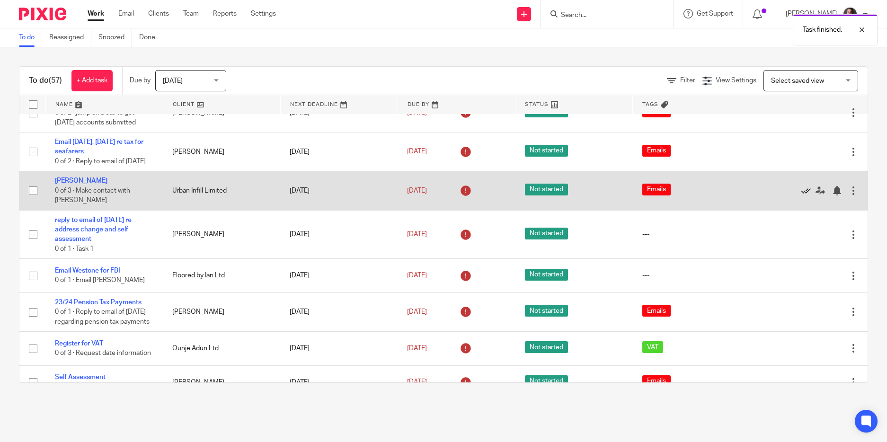
click at [801, 195] on icon at bounding box center [805, 190] width 9 height 9
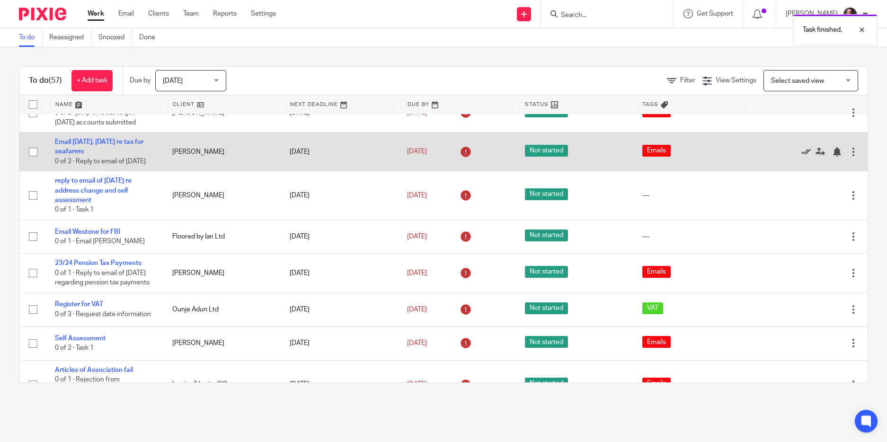
click at [801, 157] on icon at bounding box center [805, 151] width 9 height 9
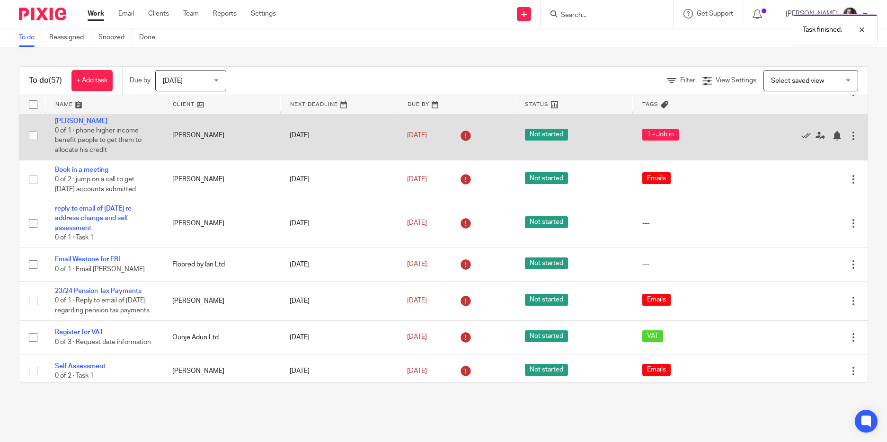
scroll to position [91, 0]
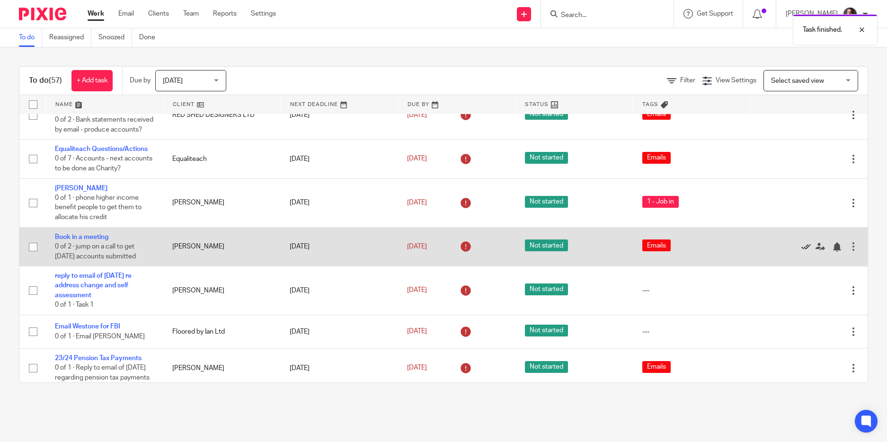
click at [801, 252] on icon at bounding box center [805, 246] width 9 height 9
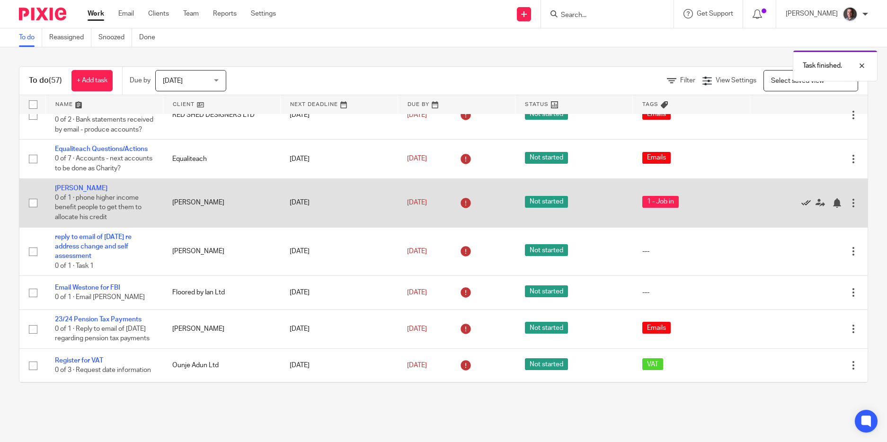
click at [801, 208] on icon at bounding box center [805, 202] width 9 height 9
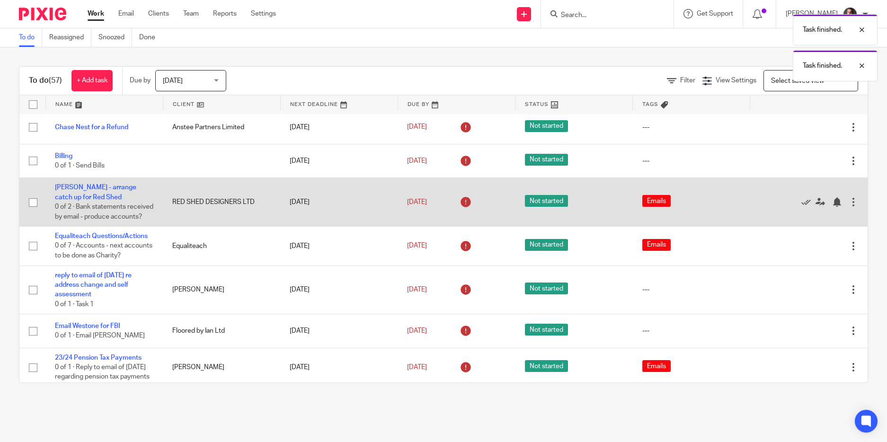
scroll to position [0, 0]
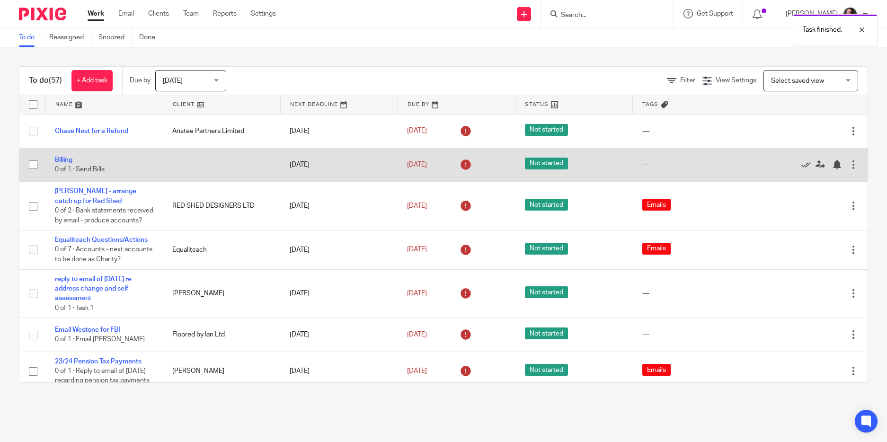
click at [363, 158] on td "[DATE]" at bounding box center [338, 165] width 117 height 34
click at [64, 163] on link "Billing" at bounding box center [64, 160] width 18 height 7
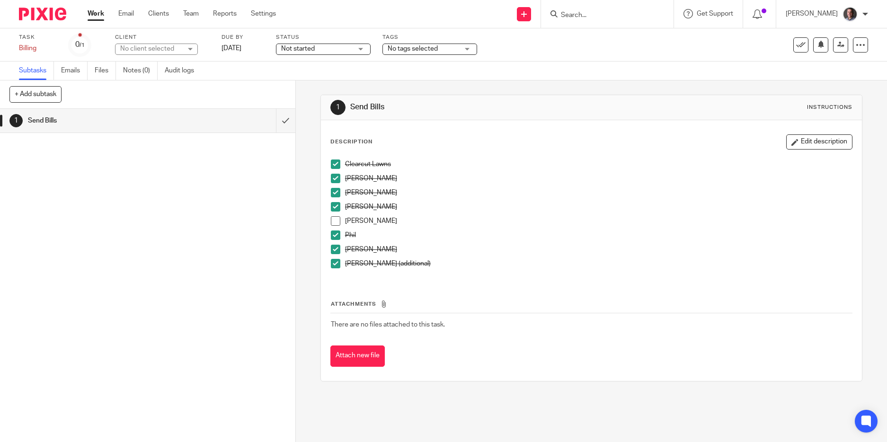
click at [331, 220] on span at bounding box center [335, 220] width 9 height 9
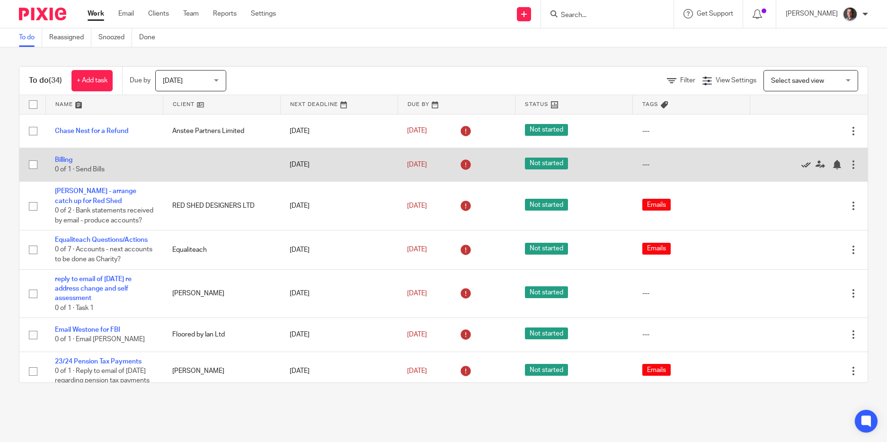
click at [801, 164] on icon at bounding box center [805, 164] width 9 height 9
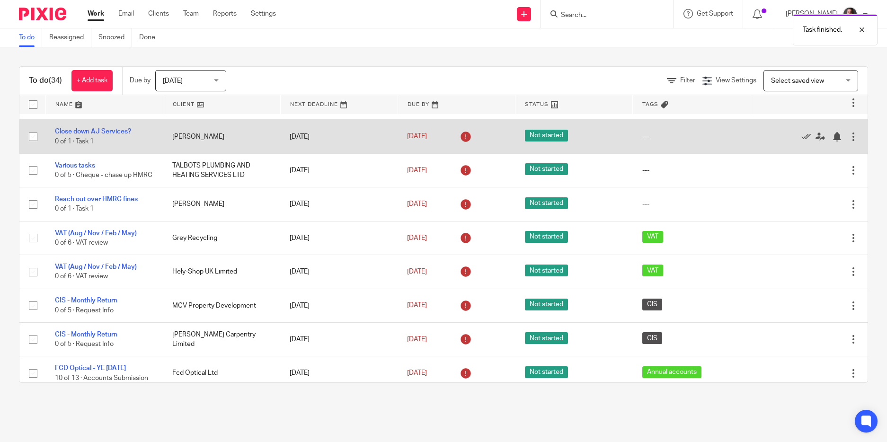
scroll to position [364, 0]
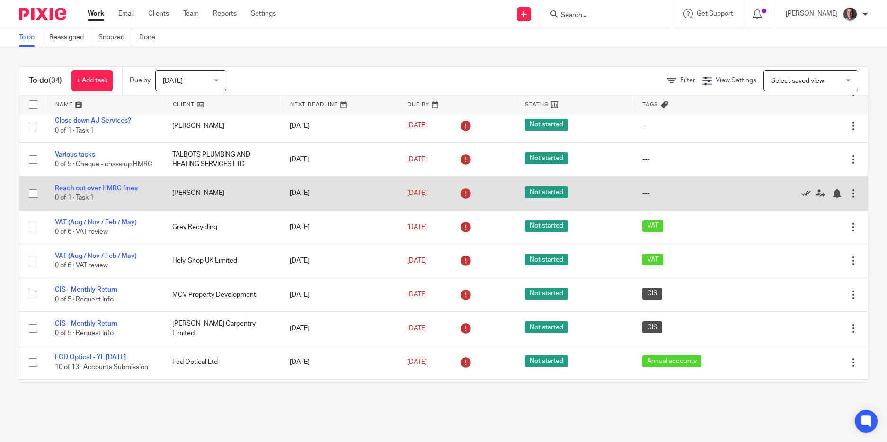
click at [801, 198] on icon at bounding box center [805, 193] width 9 height 9
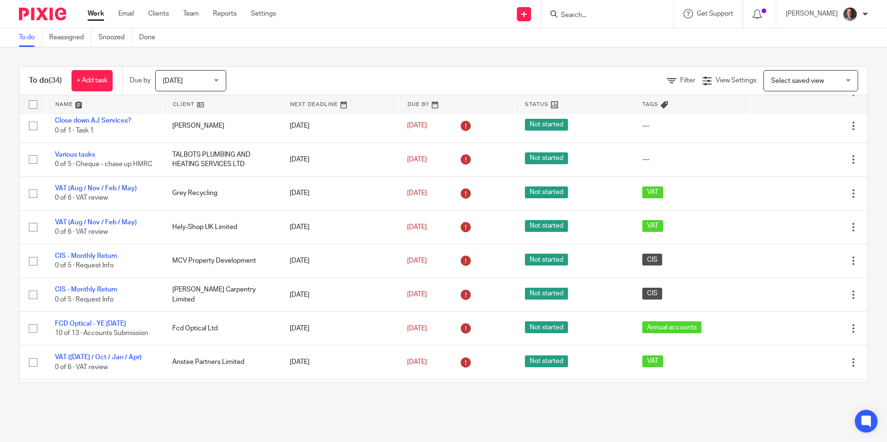
scroll to position [0, 0]
